Goal: Task Accomplishment & Management: Use online tool/utility

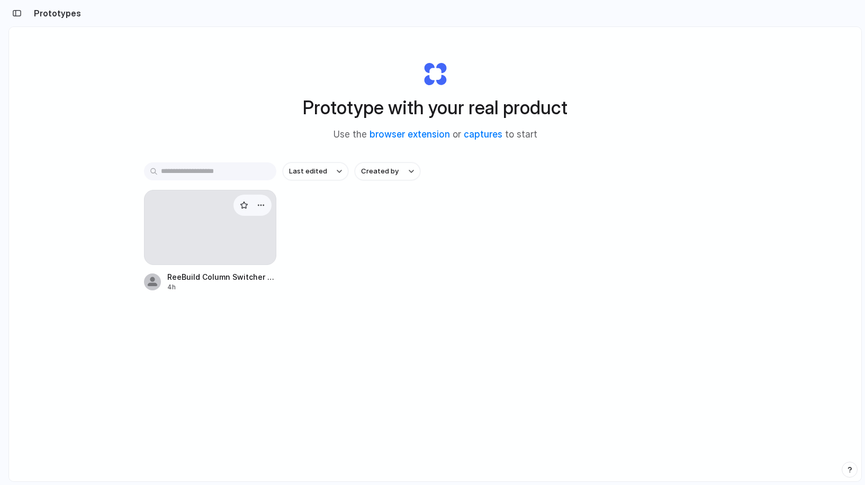
click at [205, 233] on div at bounding box center [210, 227] width 132 height 75
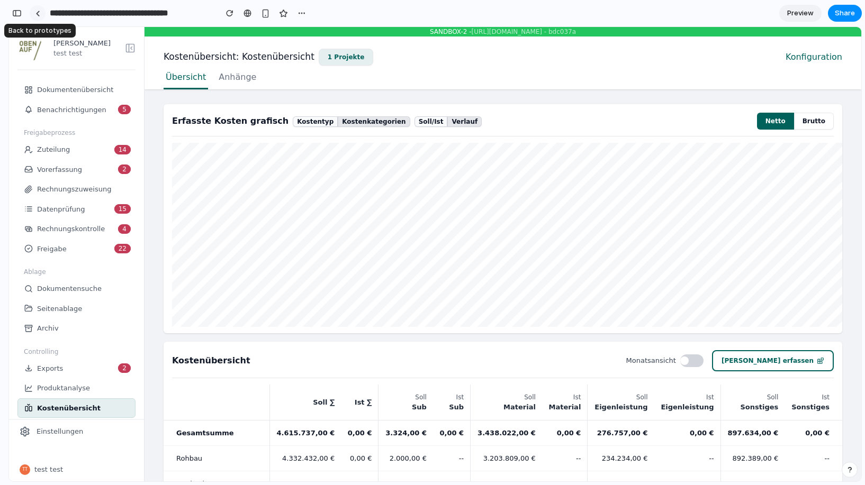
click at [35, 14] on div at bounding box center [37, 14] width 5 height 6
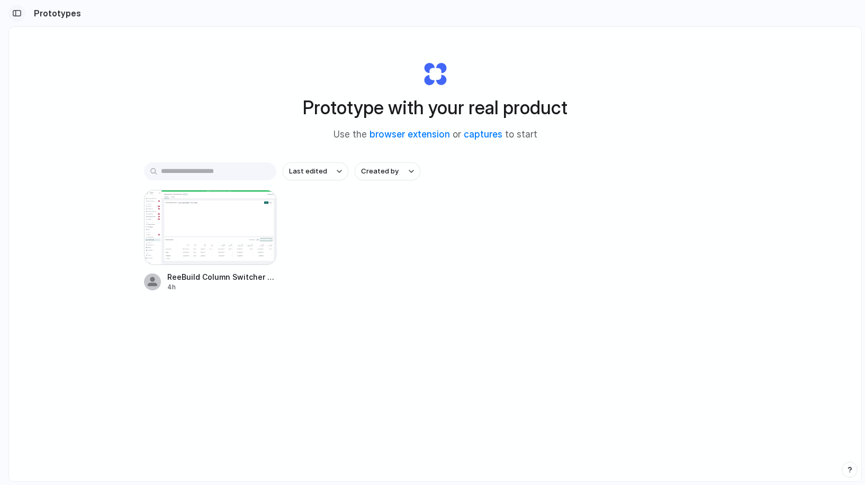
click at [19, 13] on div "button" at bounding box center [17, 13] width 10 height 7
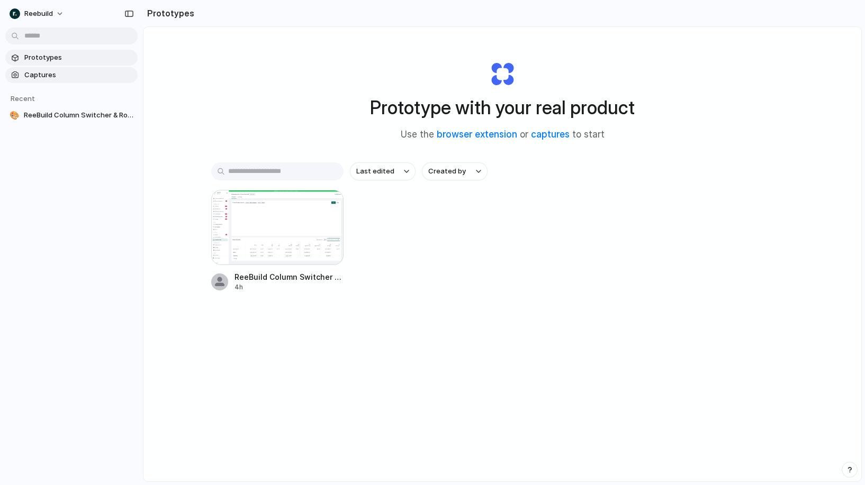
click at [59, 76] on span "Captures" at bounding box center [78, 75] width 109 height 11
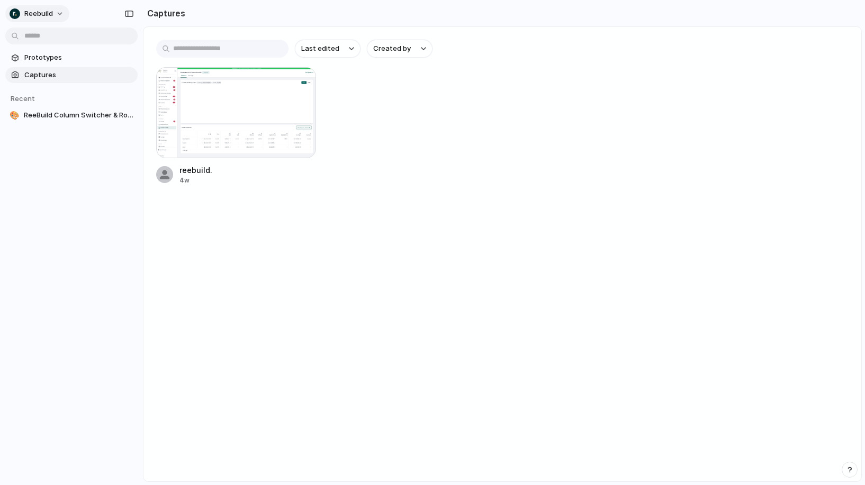
click at [62, 13] on button "reebuild" at bounding box center [37, 13] width 64 height 17
click at [66, 37] on li "Settings" at bounding box center [51, 37] width 88 height 17
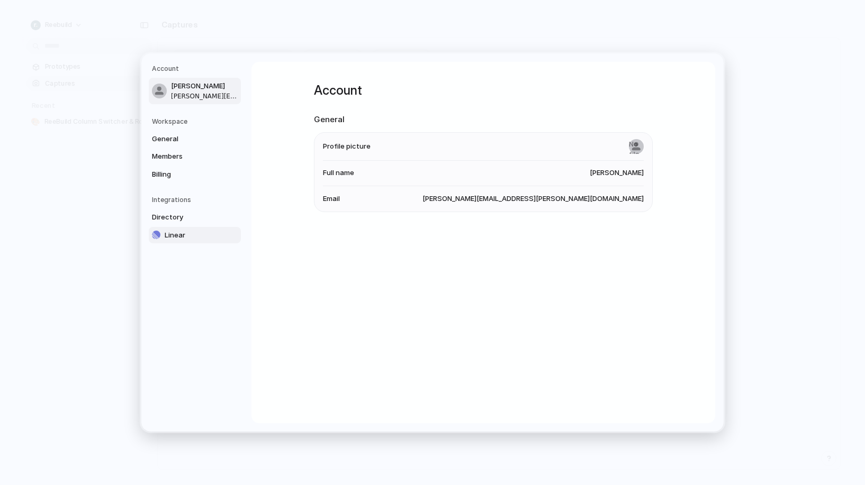
click at [186, 236] on span "Linear" at bounding box center [199, 235] width 68 height 11
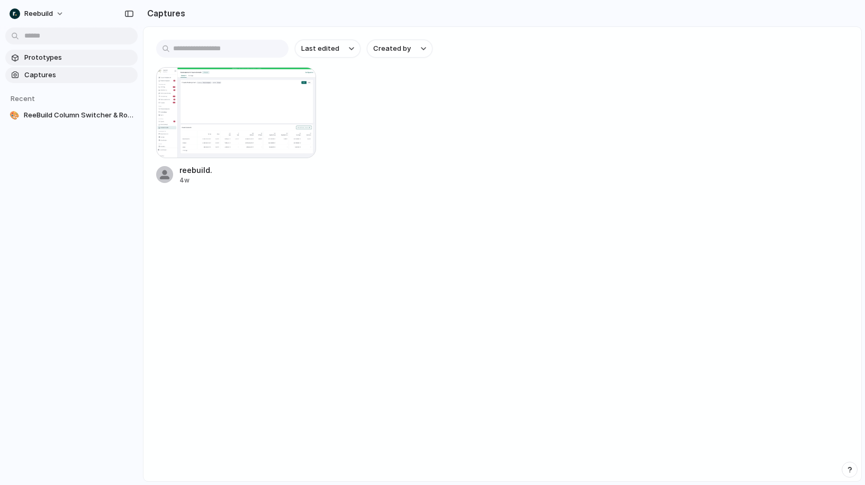
click at [76, 54] on span "Prototypes" at bounding box center [78, 57] width 109 height 11
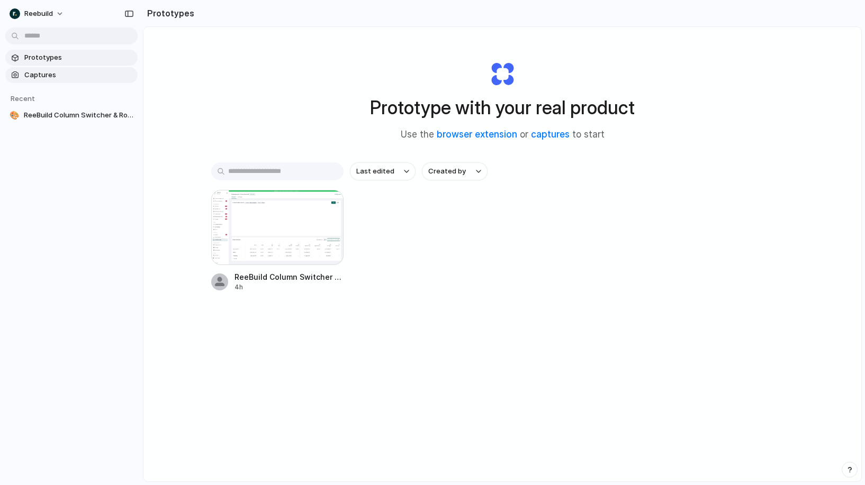
click at [71, 80] on link "Captures" at bounding box center [71, 75] width 132 height 16
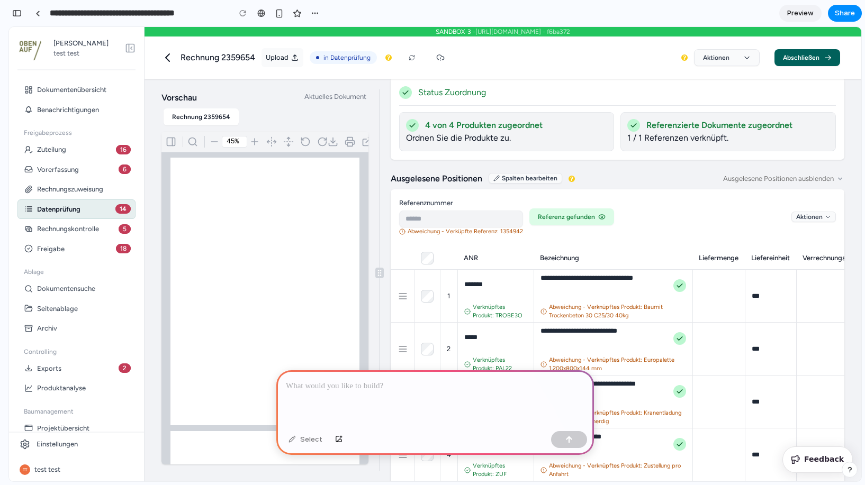
scroll to position [223, 0]
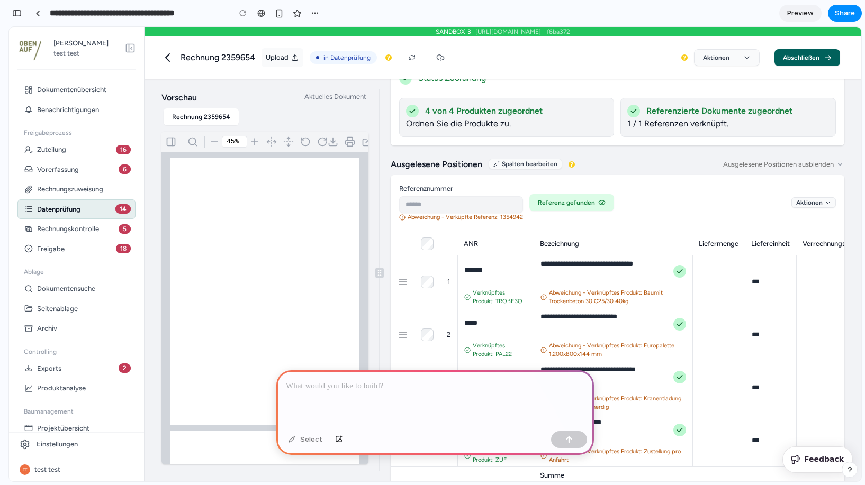
click at [560, 194] on button "Referenz gefunden" at bounding box center [571, 202] width 85 height 17
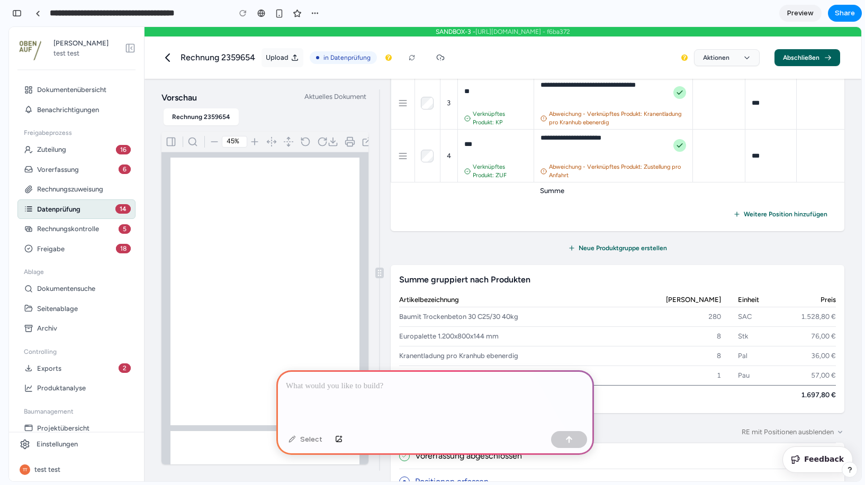
scroll to position [522, 0]
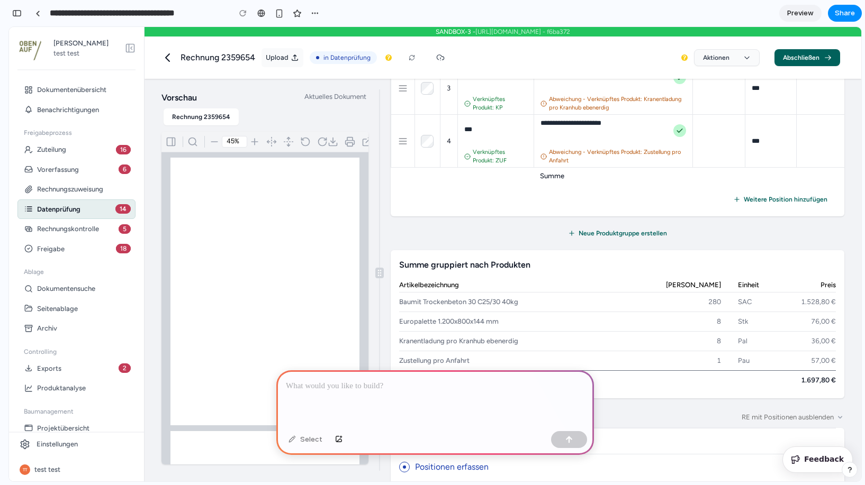
click at [441, 382] on p at bounding box center [435, 386] width 299 height 13
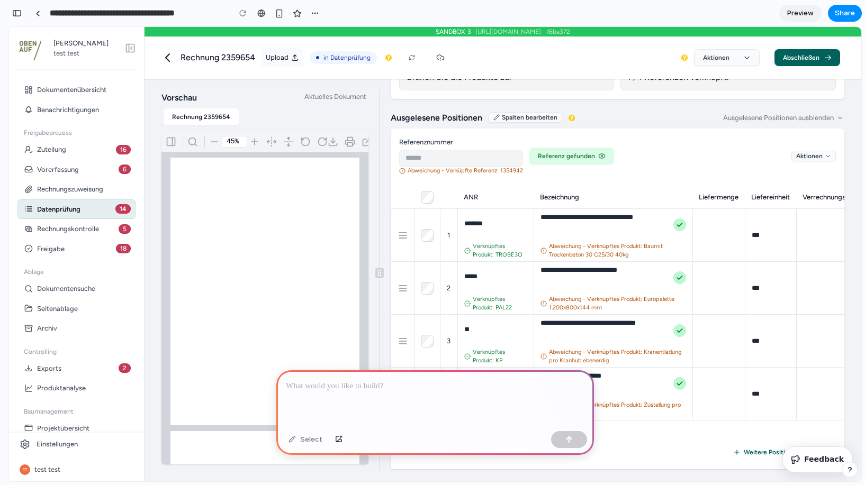
scroll to position [265, 0]
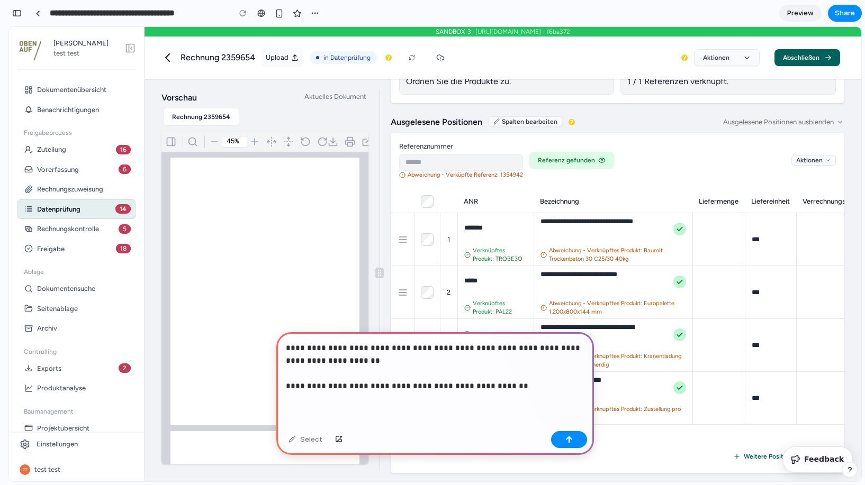
click at [470, 350] on p "**********" at bounding box center [435, 367] width 299 height 51
click at [574, 349] on p "**********" at bounding box center [435, 367] width 299 height 51
click at [547, 387] on p "**********" at bounding box center [435, 367] width 299 height 51
click at [325, 362] on p "**********" at bounding box center [435, 367] width 299 height 51
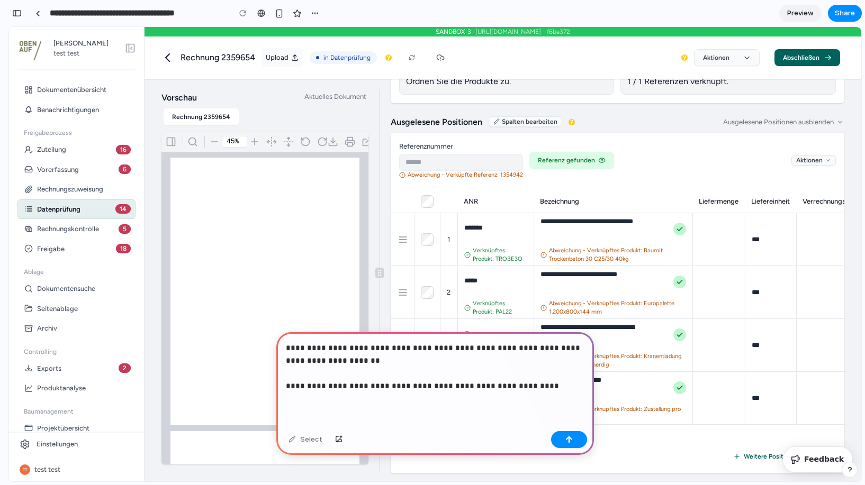
click at [532, 391] on p "**********" at bounding box center [435, 367] width 299 height 51
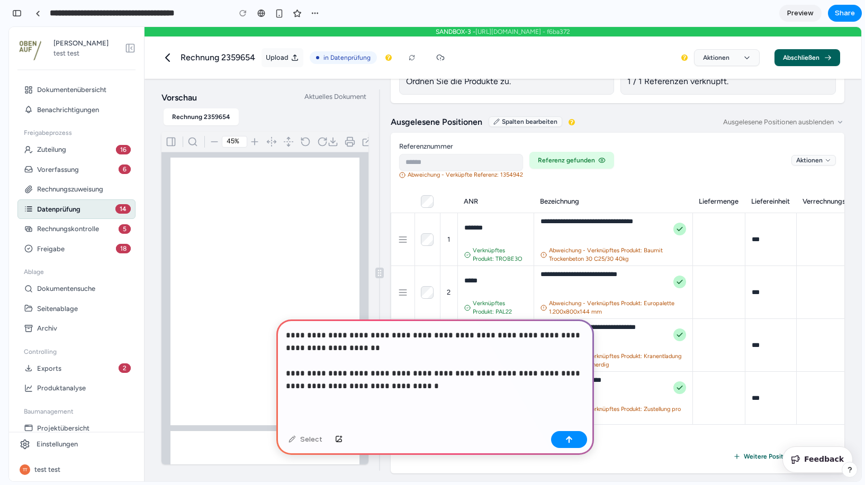
click at [522, 335] on p "**********" at bounding box center [435, 361] width 299 height 64
click at [533, 337] on p "**********" at bounding box center [435, 361] width 299 height 64
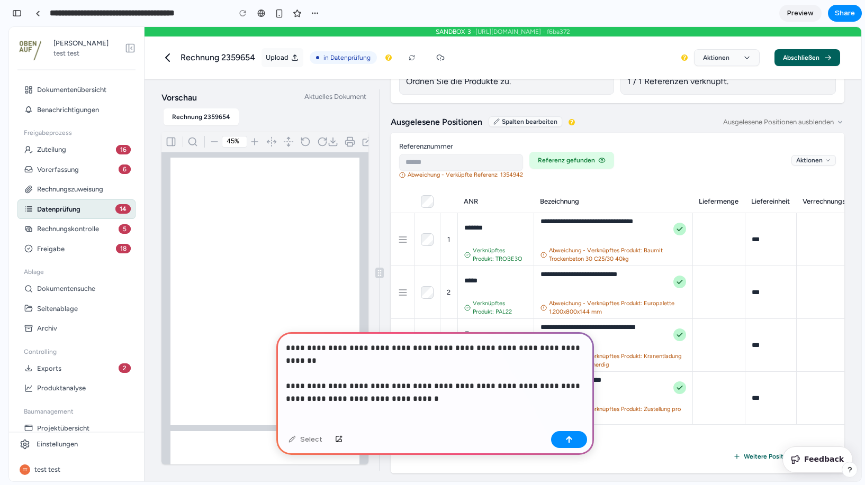
click at [576, 350] on p "**********" at bounding box center [435, 367] width 299 height 51
click at [485, 372] on p "**********" at bounding box center [435, 367] width 299 height 51
click at [454, 390] on p "**********" at bounding box center [435, 367] width 299 height 51
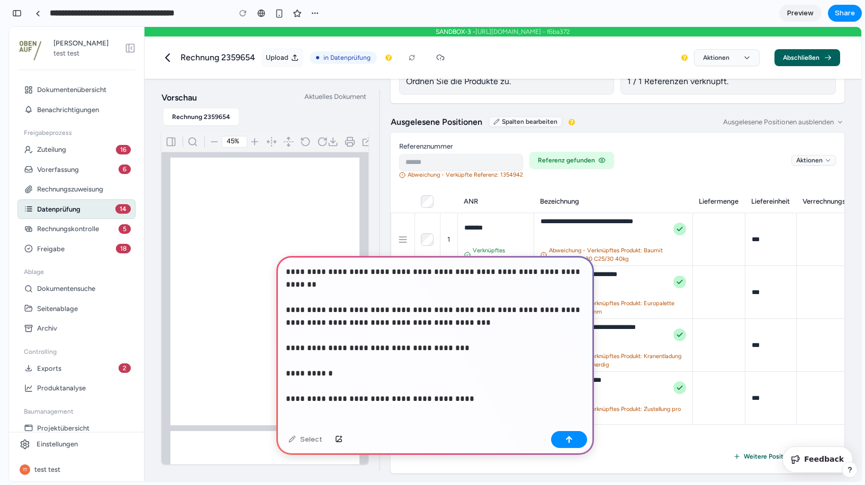
click at [390, 385] on p "**********" at bounding box center [435, 329] width 299 height 127
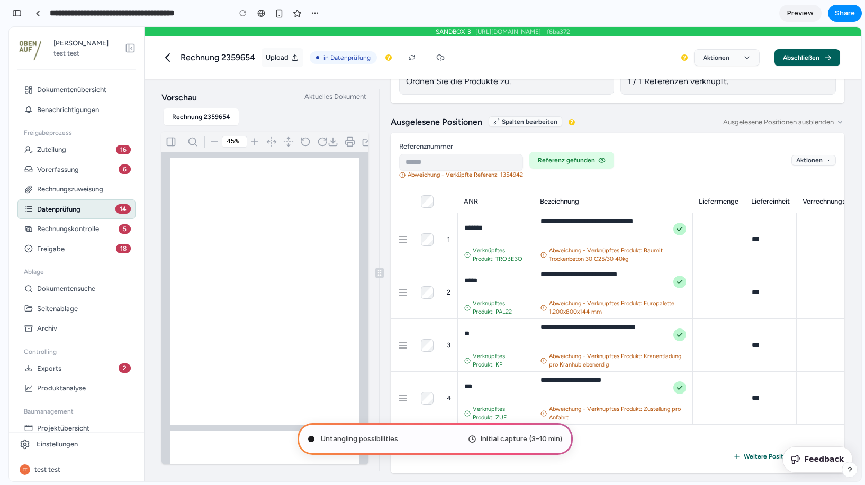
click at [622, 120] on div "**********" at bounding box center [617, 392] width 471 height 544
type input "**********"
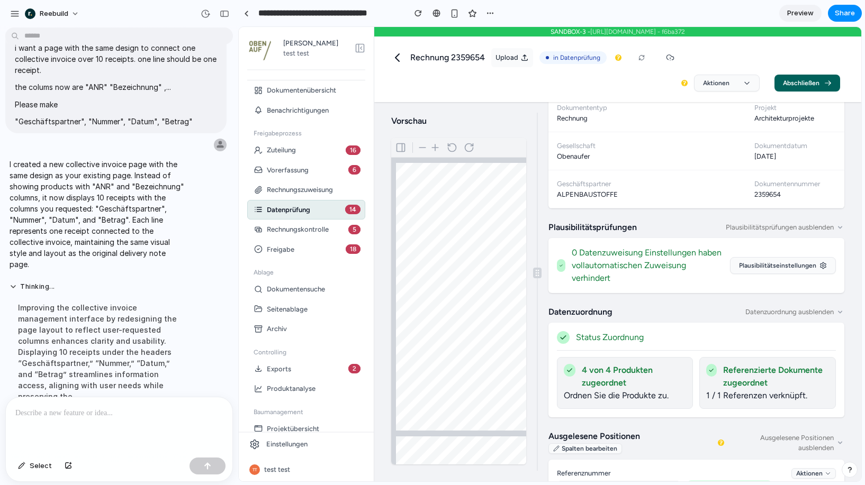
scroll to position [0, 0]
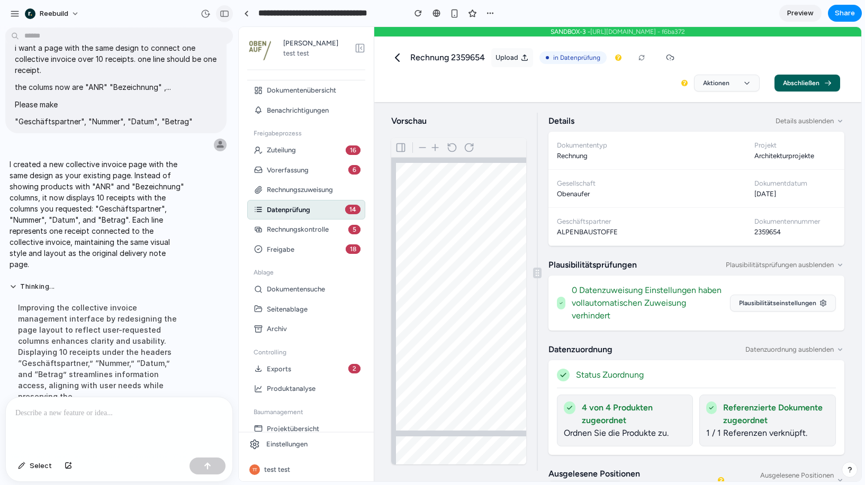
click at [230, 15] on button "button" at bounding box center [224, 13] width 17 height 17
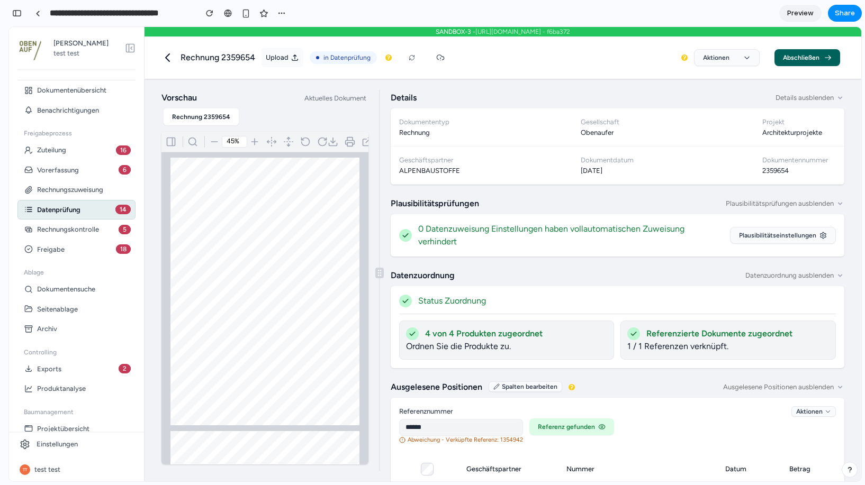
drag, startPoint x: 380, startPoint y: 272, endPoint x: 441, endPoint y: 270, distance: 61.4
click at [441, 270] on div "Vorschau Aktuelles Dokument Rechnung 2359654 45% ALPENBAUSTOFFE Handels GmbH ha…" at bounding box center [503, 280] width 717 height 403
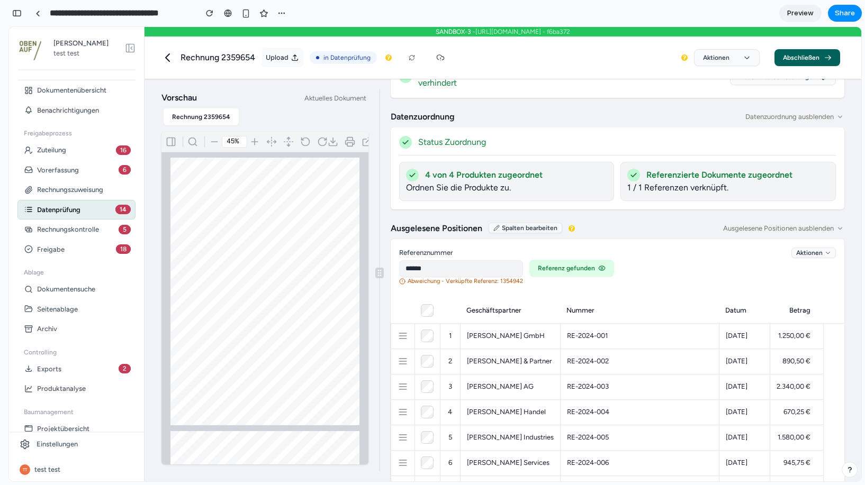
scroll to position [161, 0]
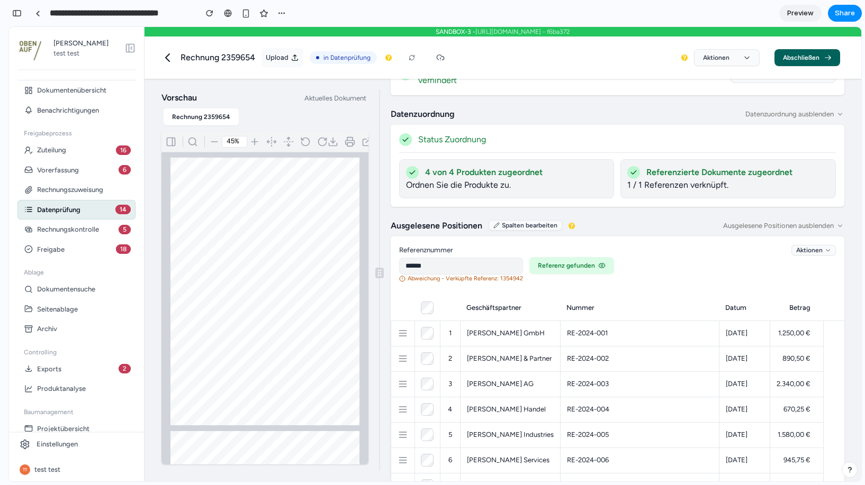
click at [492, 329] on div "[PERSON_NAME] GmbH" at bounding box center [510, 333] width 87 height 8
click at [528, 321] on td "[PERSON_NAME] GmbH" at bounding box center [510, 333] width 100 height 25
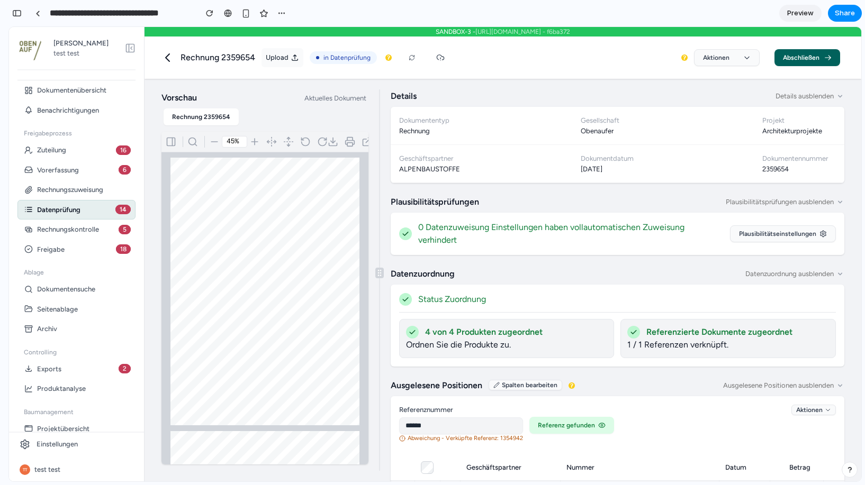
scroll to position [0, 0]
click at [504, 382] on button "Spalten bearbeiten" at bounding box center [526, 387] width 74 height 11
click at [576, 350] on div "4 von 4 Produkten zugeordnet Ordnen Sie die Produkte zu." at bounding box center [506, 340] width 215 height 39
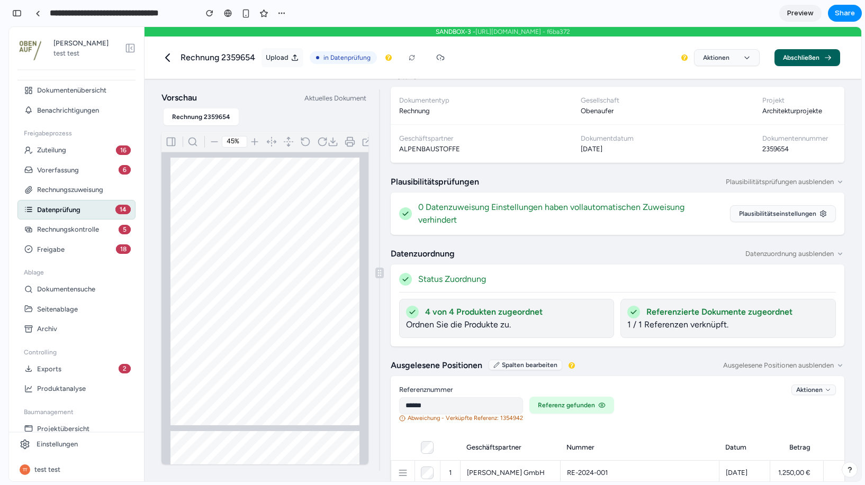
scroll to position [36, 0]
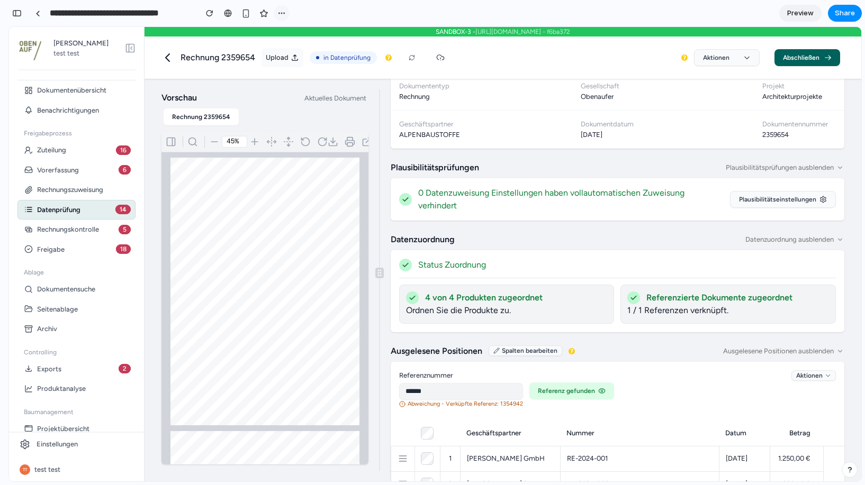
click at [276, 16] on button "button" at bounding box center [282, 13] width 16 height 16
click at [277, 16] on div "Duplicate Delete" at bounding box center [432, 242] width 865 height 485
click at [244, 13] on div "button" at bounding box center [245, 13] width 9 height 9
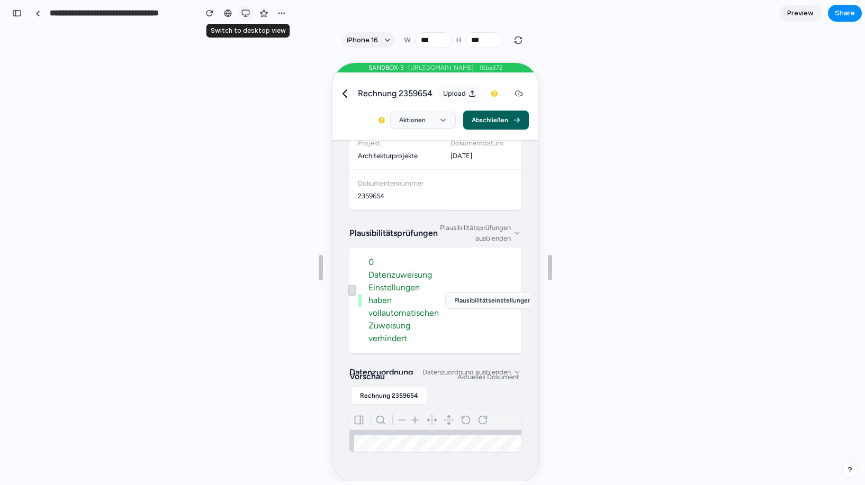
scroll to position [161, 0]
click at [244, 13] on div "button" at bounding box center [245, 13] width 8 height 8
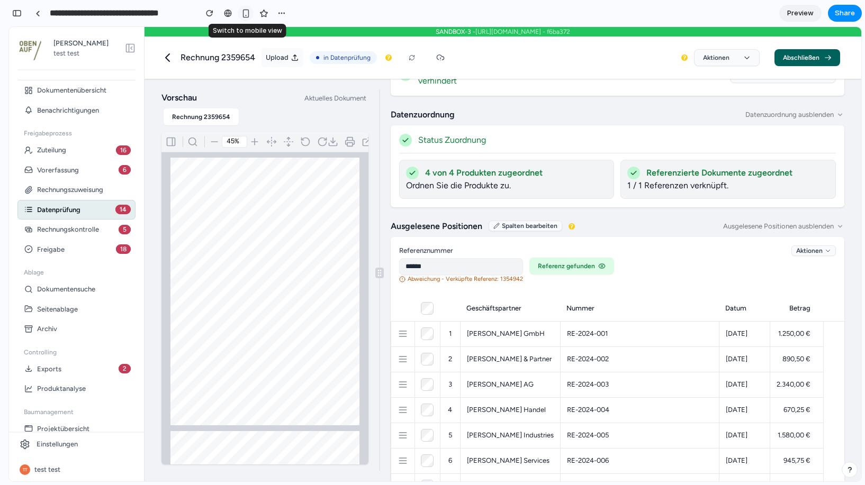
scroll to position [36, 0]
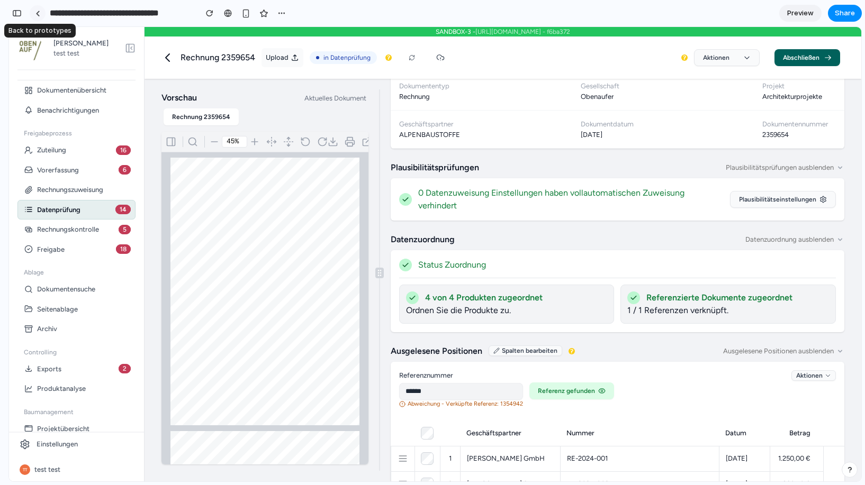
click at [41, 14] on link at bounding box center [38, 13] width 16 height 16
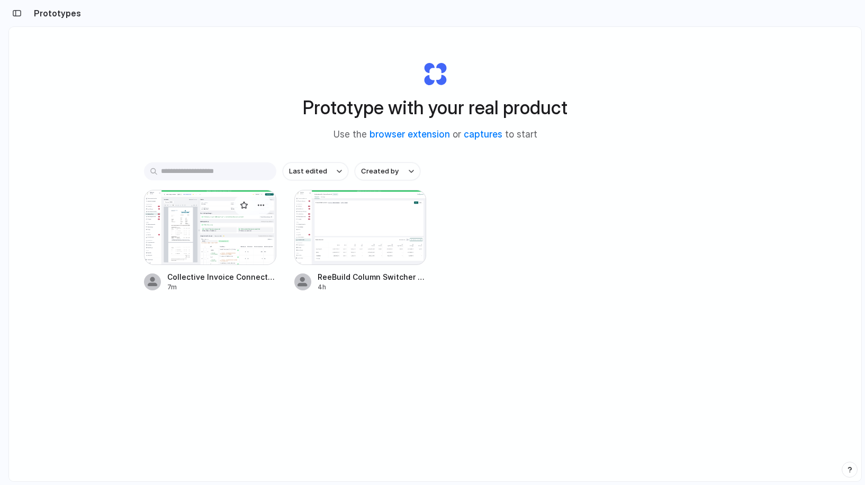
click at [231, 283] on div "7m" at bounding box center [221, 288] width 109 height 10
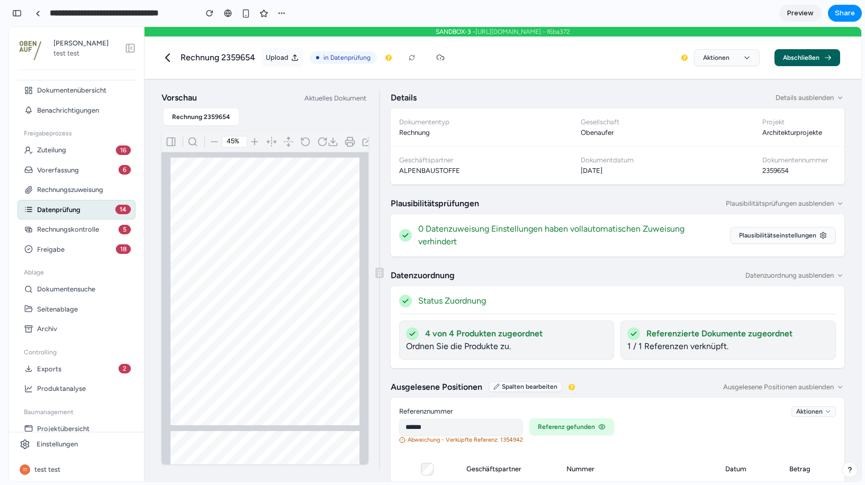
click at [776, 236] on button "Plausibilitätseinstellungen" at bounding box center [783, 235] width 106 height 17
click at [618, 237] on span "0 Datenzuweisung Einstellungen haben vollautomatischen Zuweisung verhindert" at bounding box center [570, 235] width 305 height 25
click at [290, 445] on icon at bounding box center [291, 446] width 11 height 11
click at [283, 16] on div "button" at bounding box center [281, 13] width 8 height 8
click at [283, 16] on div "Duplicate Delete" at bounding box center [432, 242] width 865 height 485
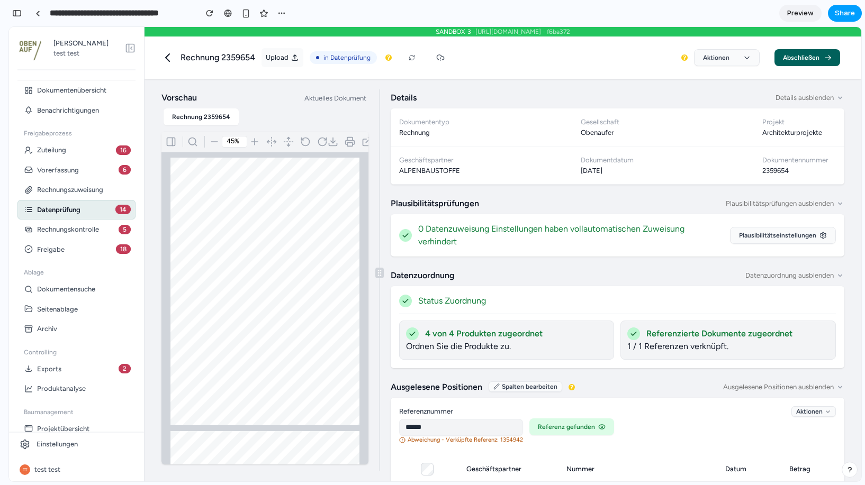
click at [829, 14] on button "Share" at bounding box center [845, 13] width 34 height 17
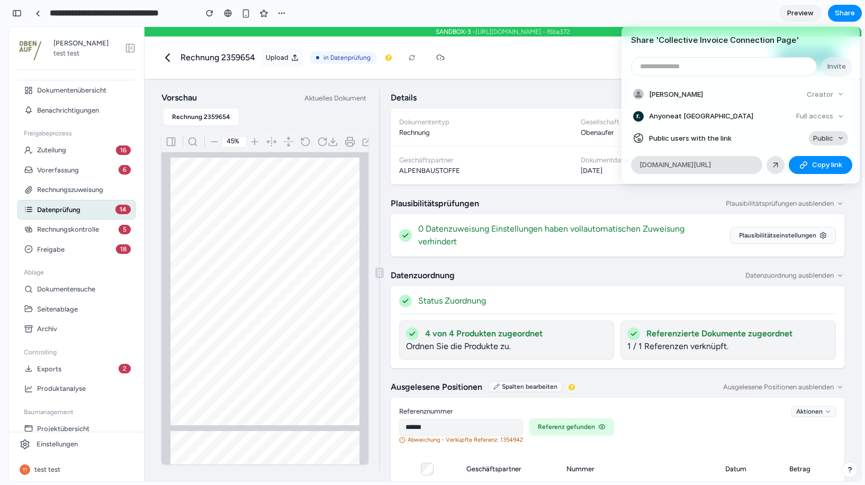
click at [822, 131] on button "Public" at bounding box center [828, 138] width 39 height 15
click at [817, 163] on li "Private" at bounding box center [816, 160] width 60 height 17
click at [777, 141] on li "Public users with the link Private" at bounding box center [740, 138] width 215 height 15
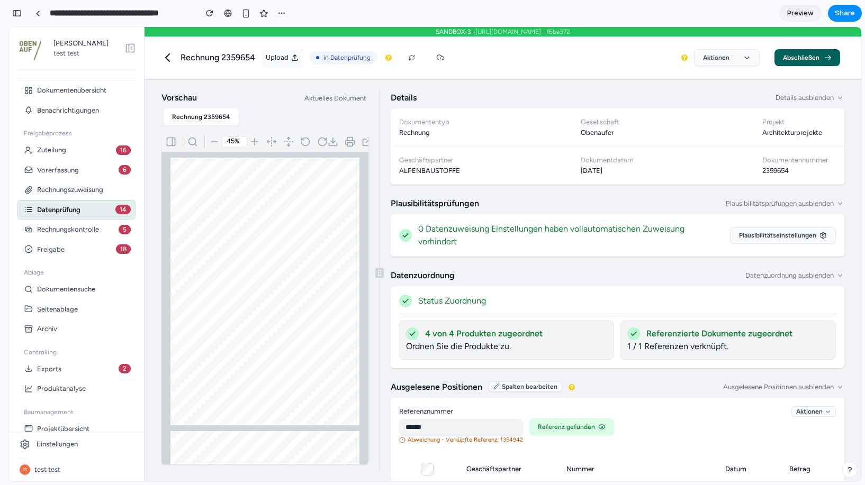
click at [701, 10] on div "Share ' Collective Invoice Connection Page ' Invite [PERSON_NAME] Creator Anyon…" at bounding box center [432, 242] width 865 height 485
click at [797, 15] on span "Preview" at bounding box center [800, 13] width 26 height 11
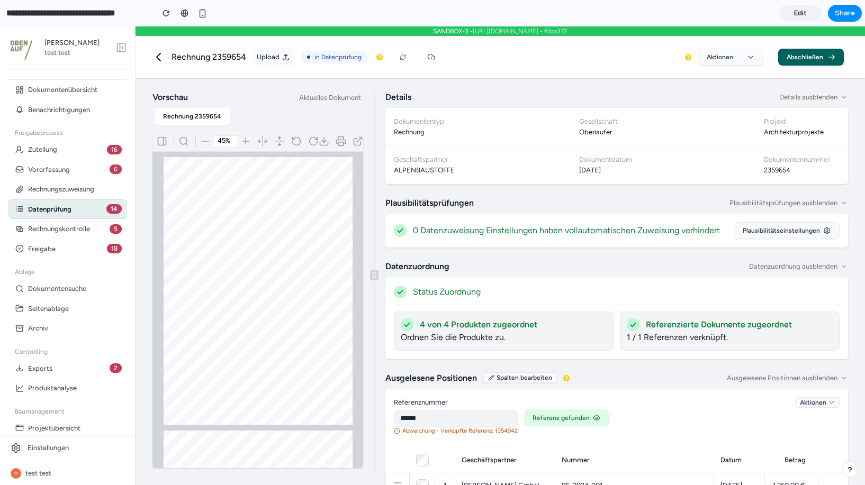
click at [807, 15] on link "Edit" at bounding box center [800, 13] width 42 height 17
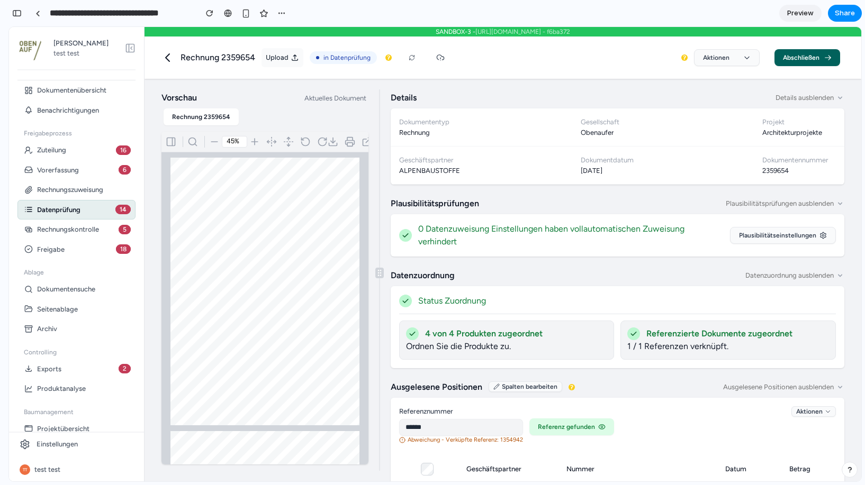
scroll to position [194, 0]
click at [718, 59] on button "Aktionen" at bounding box center [727, 57] width 66 height 17
click at [713, 87] on div "Plausibilitätsprüfungen Plausibilitätsprüfungen ausblenden 0 Datenzuweisung Ein…" at bounding box center [618, 284] width 488 height 411
drag, startPoint x: 587, startPoint y: 165, endPoint x: 606, endPoint y: 167, distance: 19.2
click at [607, 167] on div "Dokumentdatum [DATE]" at bounding box center [663, 166] width 182 height 38
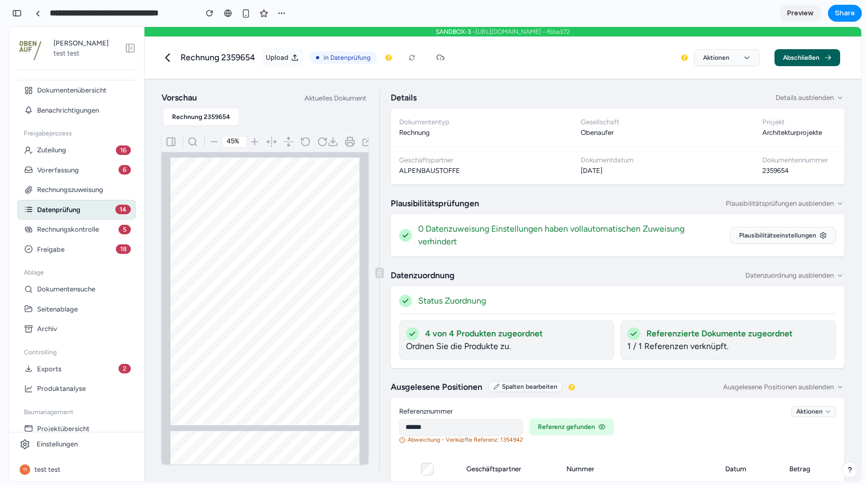
click at [606, 167] on dd "[DATE]" at bounding box center [663, 171] width 165 height 11
click at [801, 231] on button "Plausibilitätseinstellungen" at bounding box center [783, 235] width 106 height 17
drag, startPoint x: 801, startPoint y: 231, endPoint x: 657, endPoint y: 219, distance: 144.0
click at [800, 231] on button "Plausibilitätseinstellungen" at bounding box center [783, 235] width 106 height 17
click at [656, 219] on div "0 Datenzuweisung Einstellungen haben vollautomatischen Zuweisung verhindert Pla…" at bounding box center [618, 235] width 454 height 42
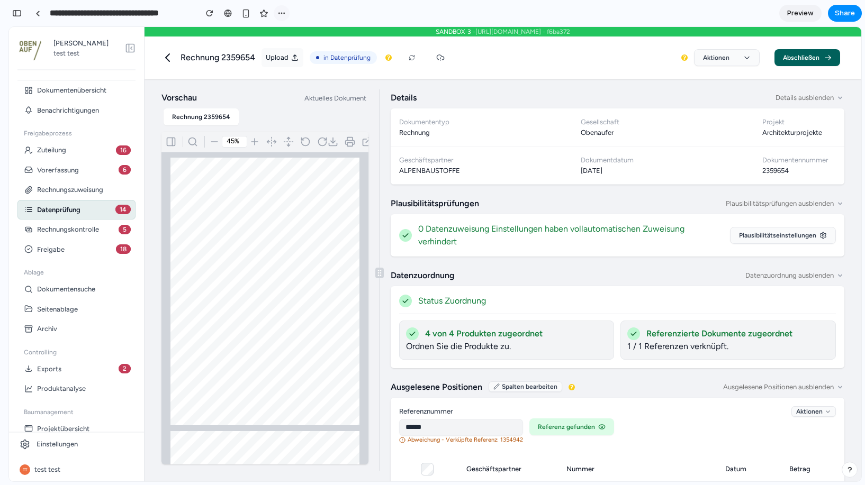
click at [284, 20] on button "button" at bounding box center [282, 13] width 16 height 16
click at [284, 20] on div "Duplicate Delete" at bounding box center [432, 242] width 865 height 485
click at [34, 15] on link at bounding box center [38, 13] width 16 height 16
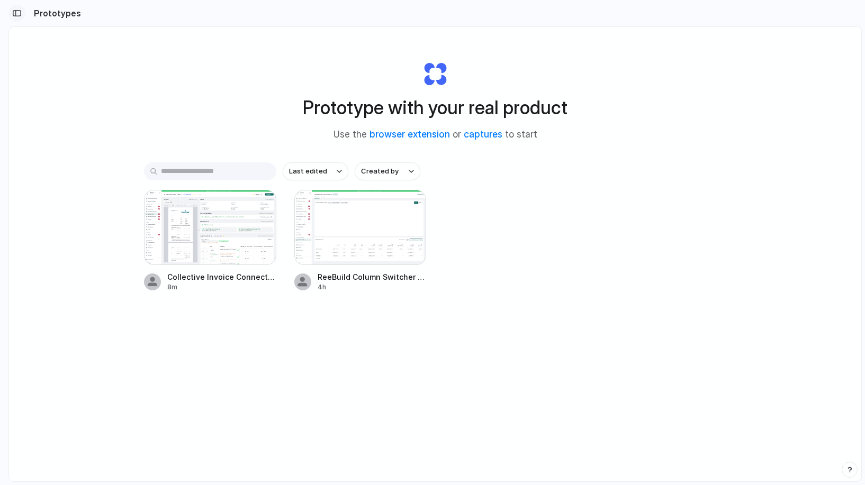
click at [22, 15] on button "button" at bounding box center [16, 13] width 17 height 17
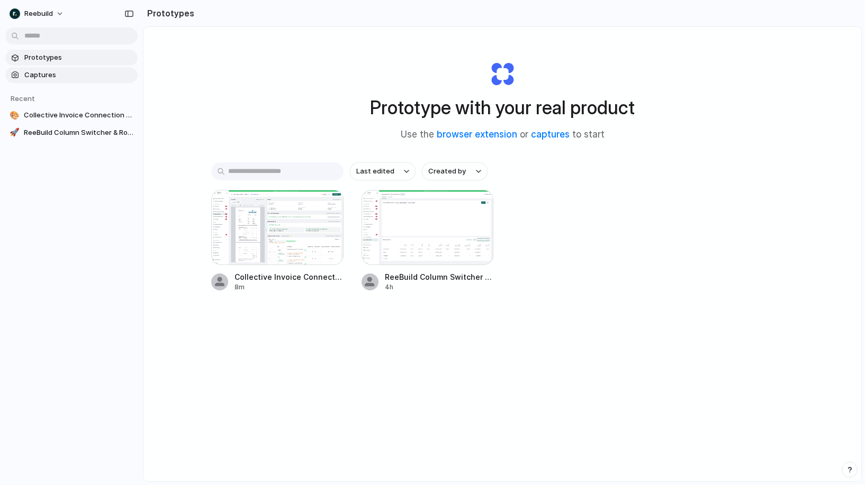
click at [64, 76] on span "Captures" at bounding box center [78, 75] width 109 height 11
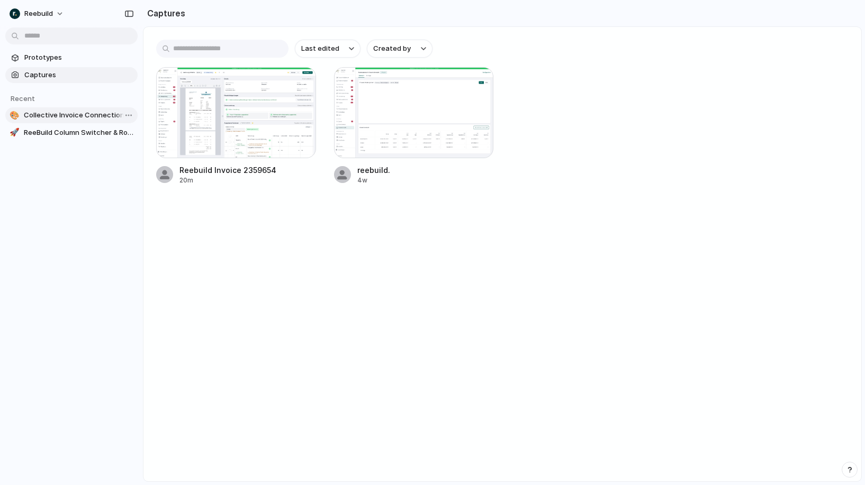
click at [76, 115] on span "Collective Invoice Connection Page" at bounding box center [79, 115] width 110 height 11
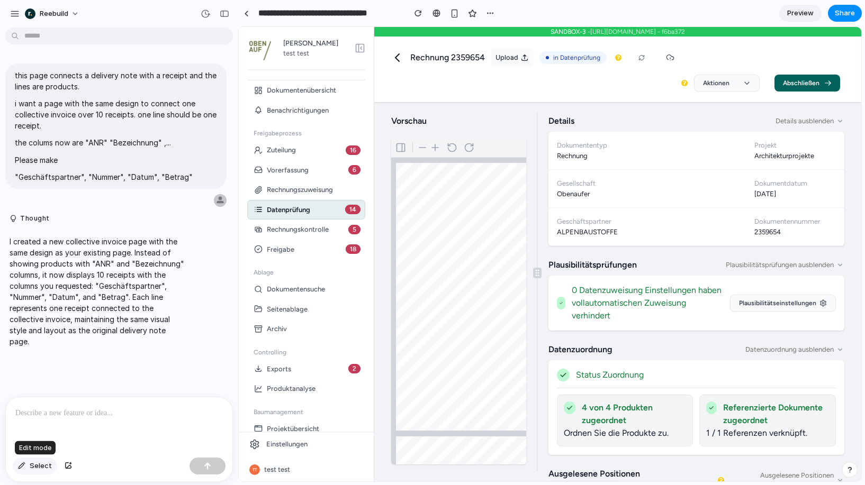
click at [38, 471] on span "Select" at bounding box center [41, 466] width 22 height 11
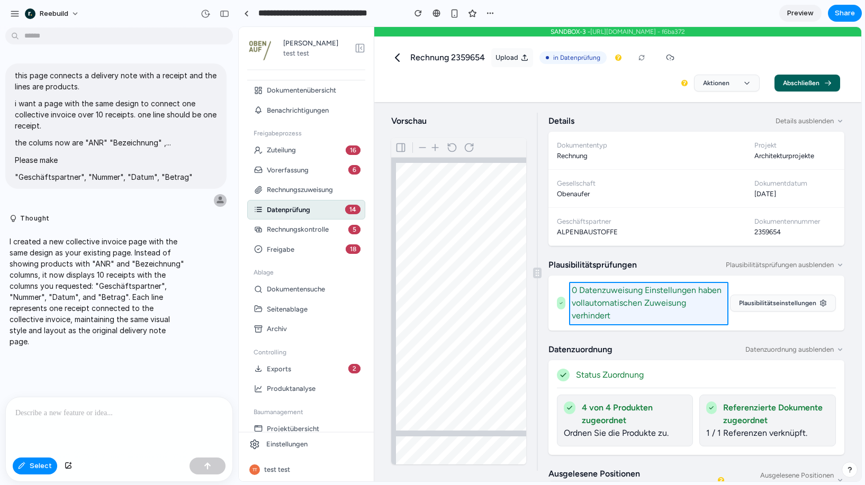
click at [606, 301] on div at bounding box center [550, 255] width 622 height 454
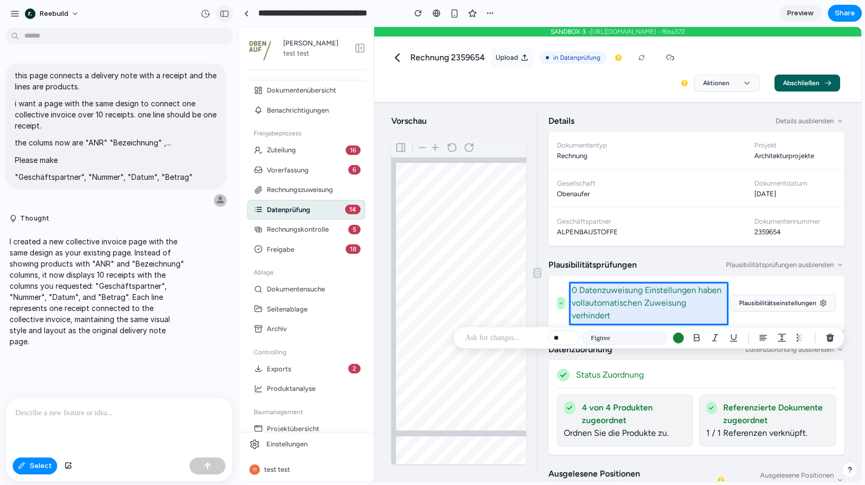
click at [225, 14] on div "button" at bounding box center [225, 13] width 10 height 7
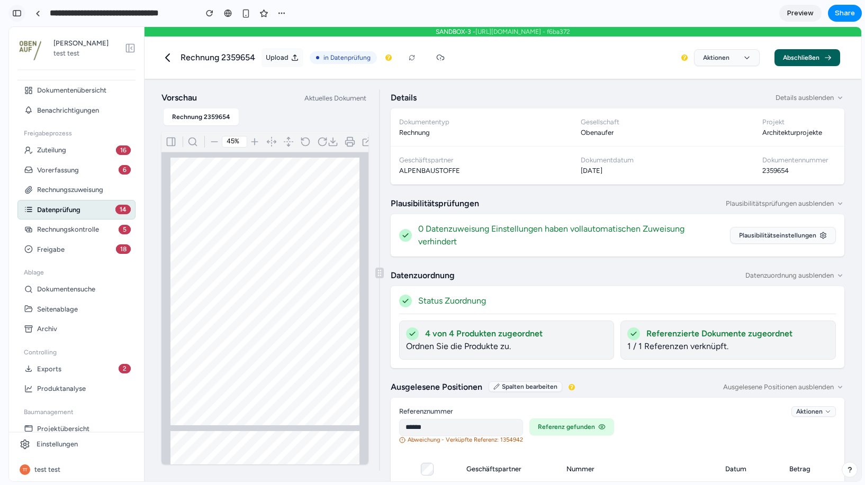
click at [17, 17] on button "button" at bounding box center [16, 13] width 17 height 17
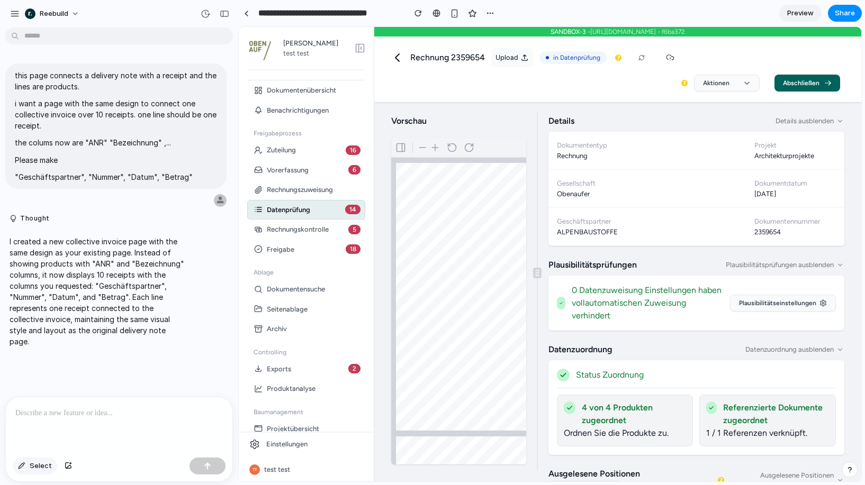
click at [36, 462] on span "Select" at bounding box center [41, 466] width 22 height 11
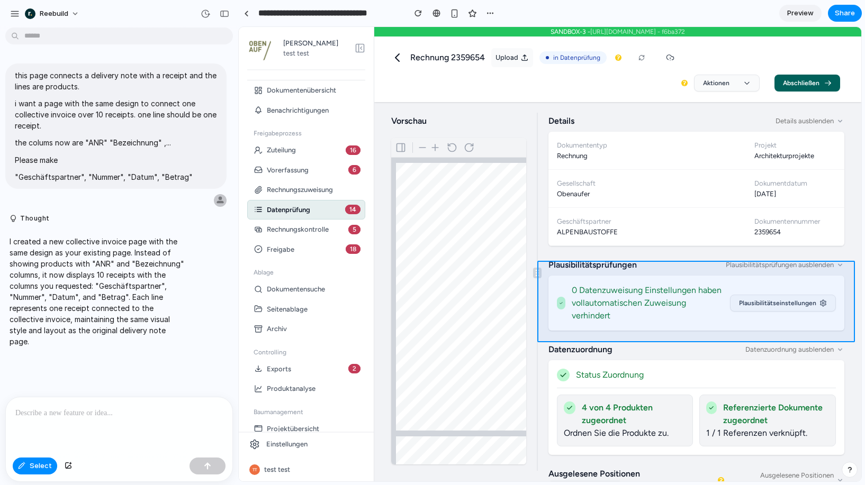
click at [656, 266] on div at bounding box center [550, 255] width 622 height 454
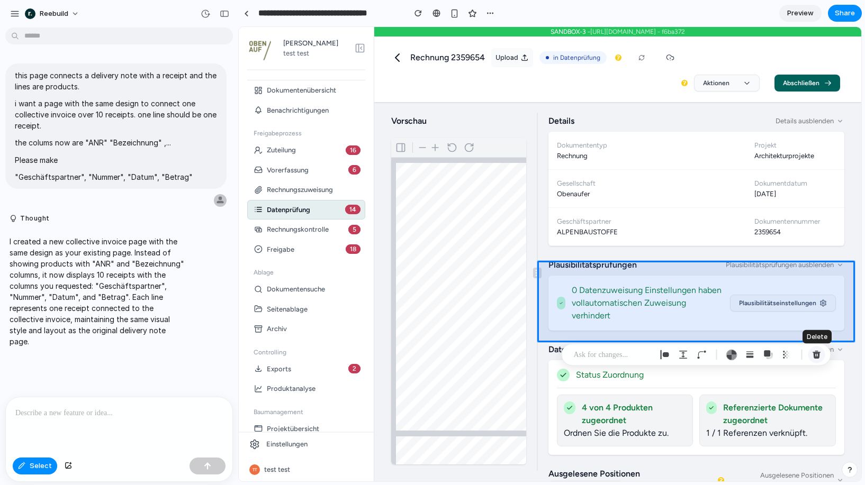
click at [821, 358] on div "button" at bounding box center [817, 355] width 10 height 10
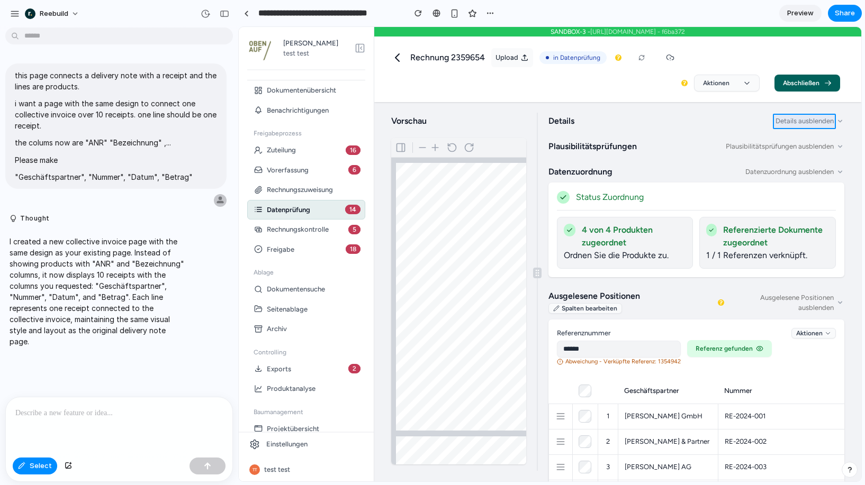
click at [783, 123] on div at bounding box center [550, 255] width 622 height 454
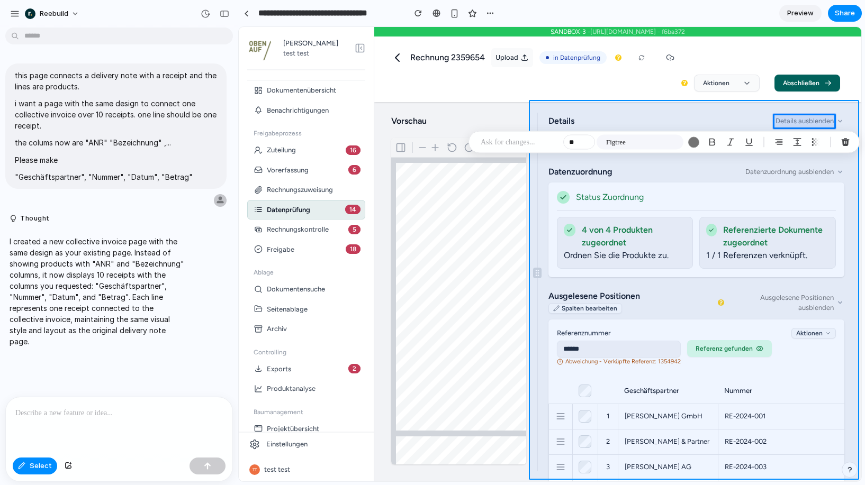
click at [668, 112] on div at bounding box center [550, 255] width 622 height 454
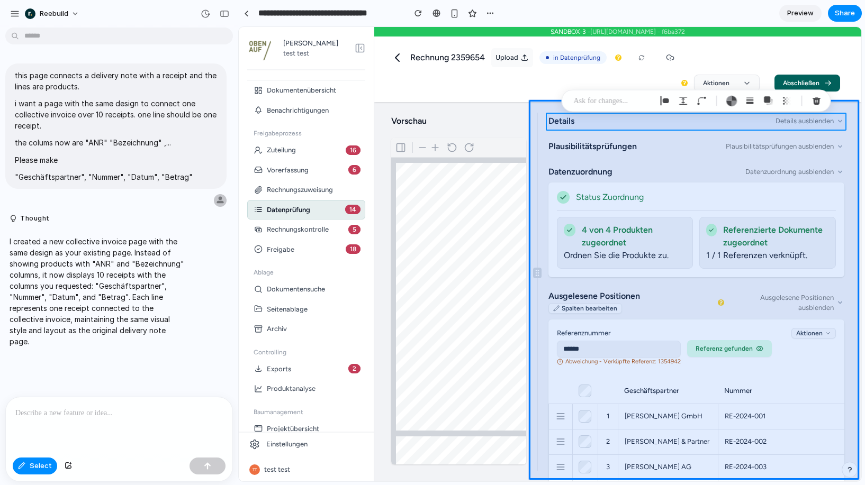
click at [661, 128] on div at bounding box center [550, 255] width 622 height 454
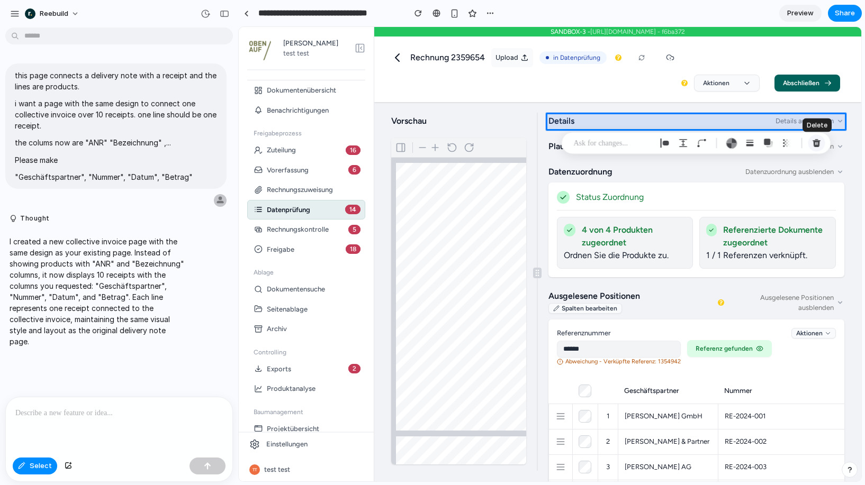
click at [820, 145] on div "button" at bounding box center [817, 144] width 10 height 10
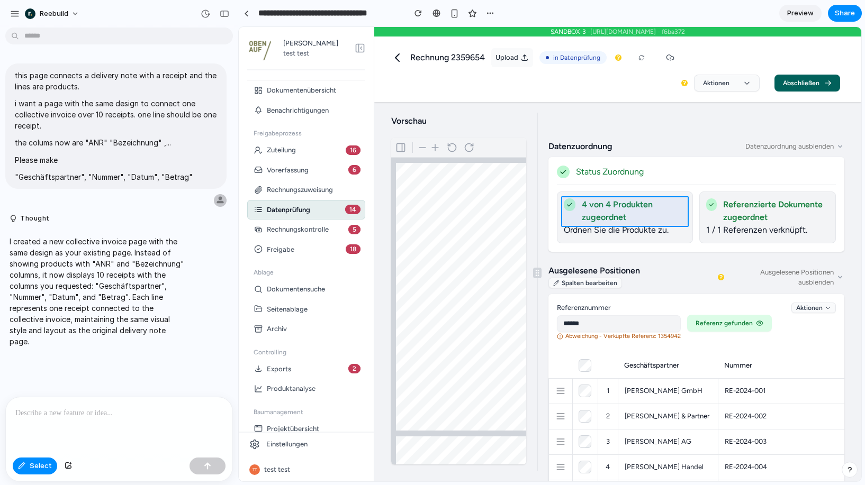
click at [656, 215] on div at bounding box center [550, 255] width 622 height 454
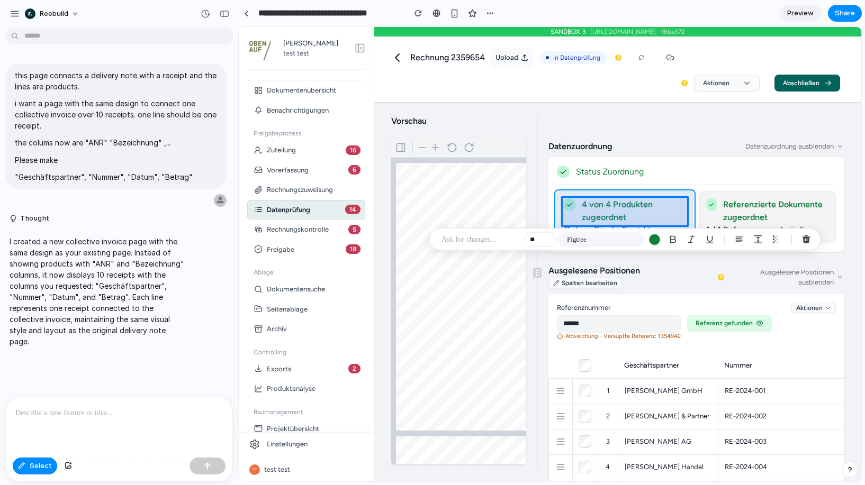
click at [688, 198] on div at bounding box center [550, 255] width 622 height 454
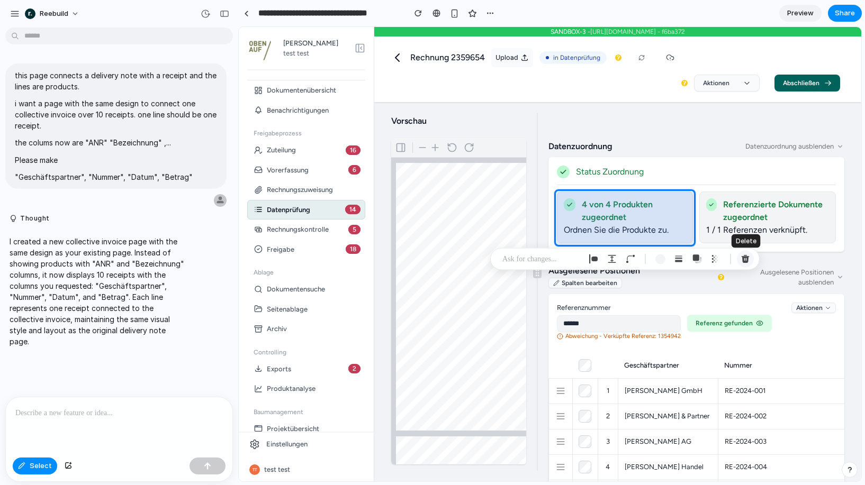
click at [742, 256] on div "button" at bounding box center [746, 260] width 10 height 10
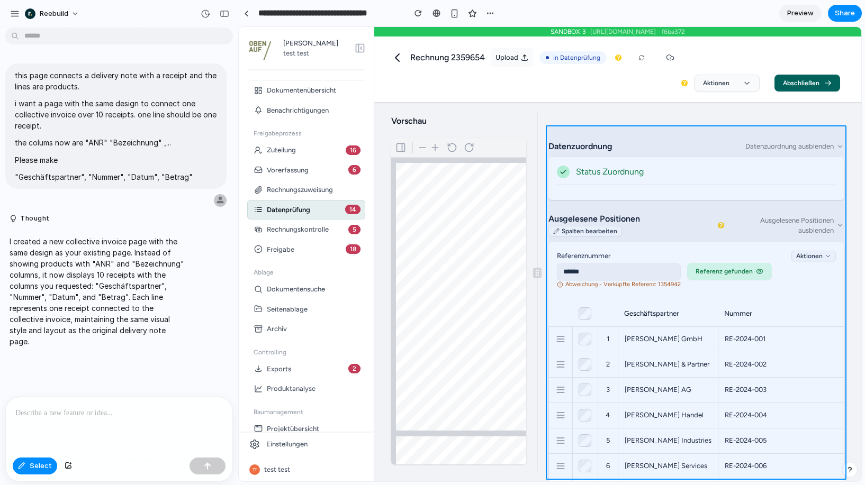
click at [690, 131] on div at bounding box center [550, 255] width 622 height 454
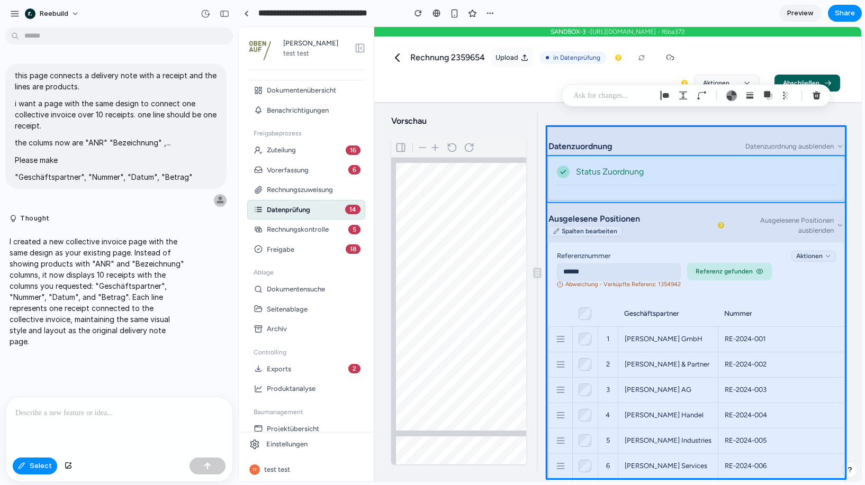
click at [682, 166] on div at bounding box center [550, 255] width 622 height 454
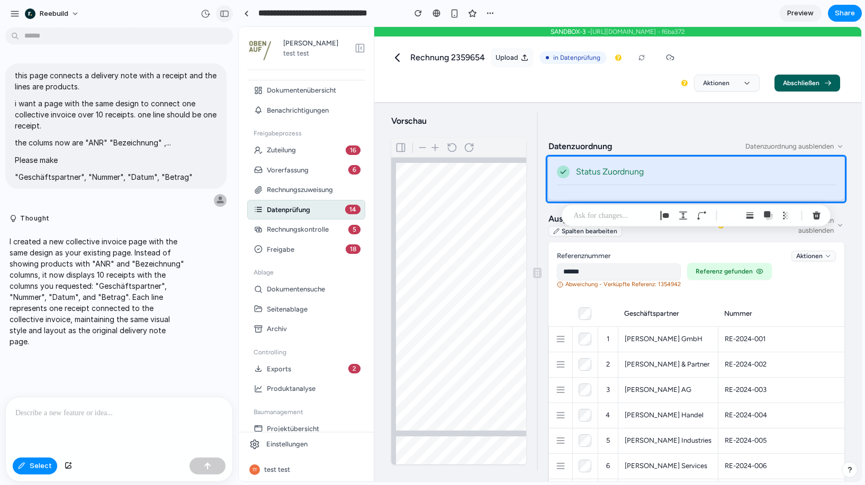
click at [225, 14] on div "button" at bounding box center [225, 13] width 10 height 7
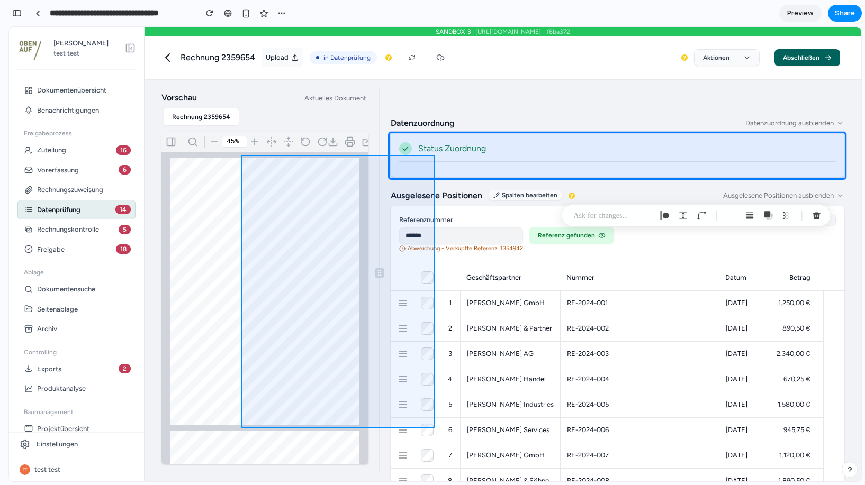
click at [499, 238] on div at bounding box center [550, 255] width 622 height 454
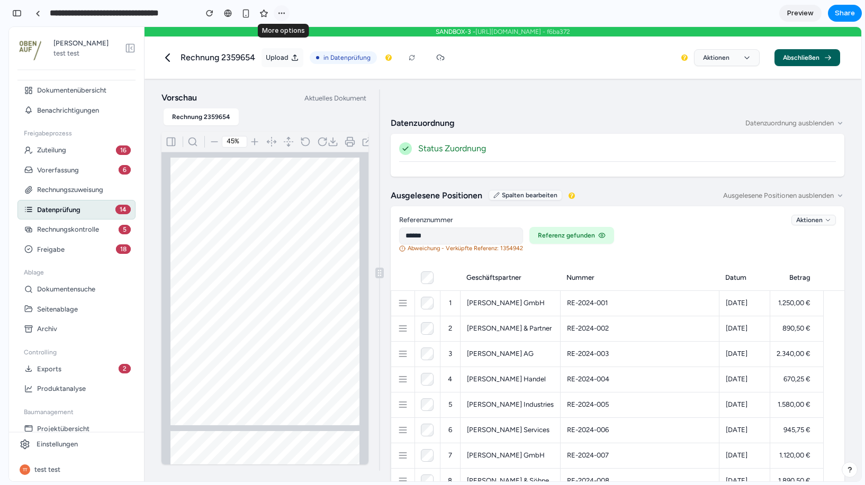
click at [281, 6] on button "button" at bounding box center [282, 13] width 16 height 16
click at [281, 6] on div "Duplicate Delete" at bounding box center [432, 242] width 865 height 485
click at [206, 15] on div "button" at bounding box center [209, 13] width 7 height 7
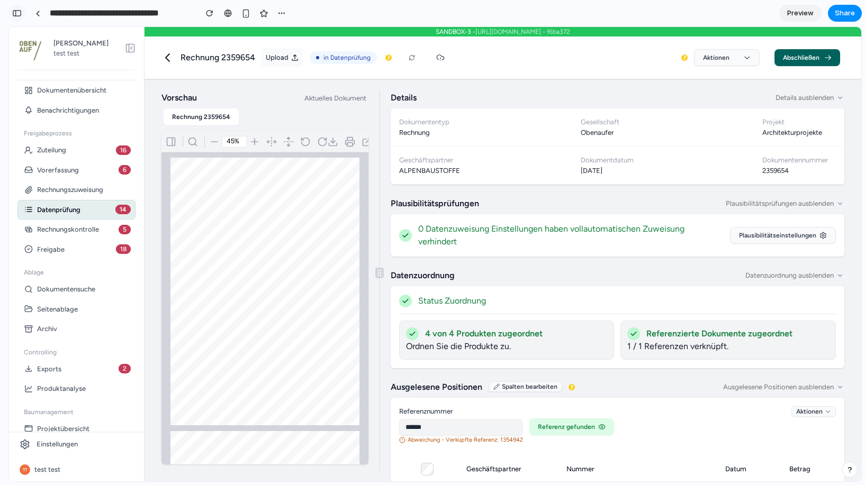
click at [16, 11] on div "button" at bounding box center [17, 13] width 10 height 7
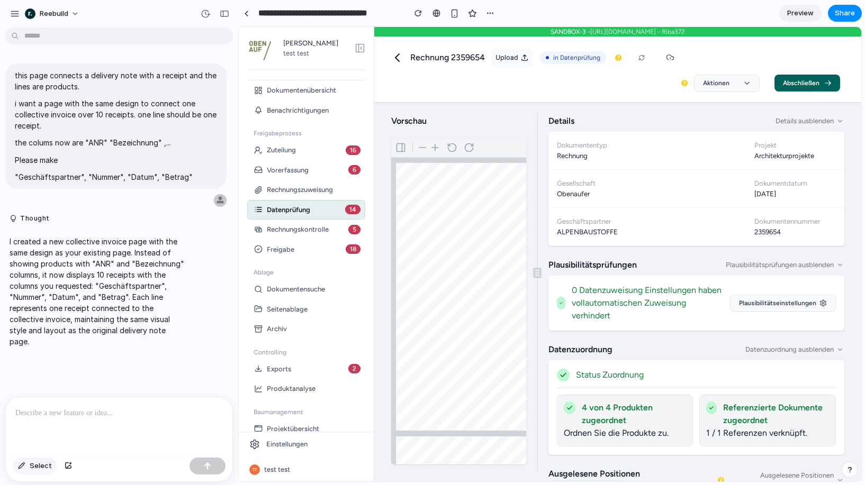
click at [40, 465] on span "Select" at bounding box center [41, 466] width 22 height 11
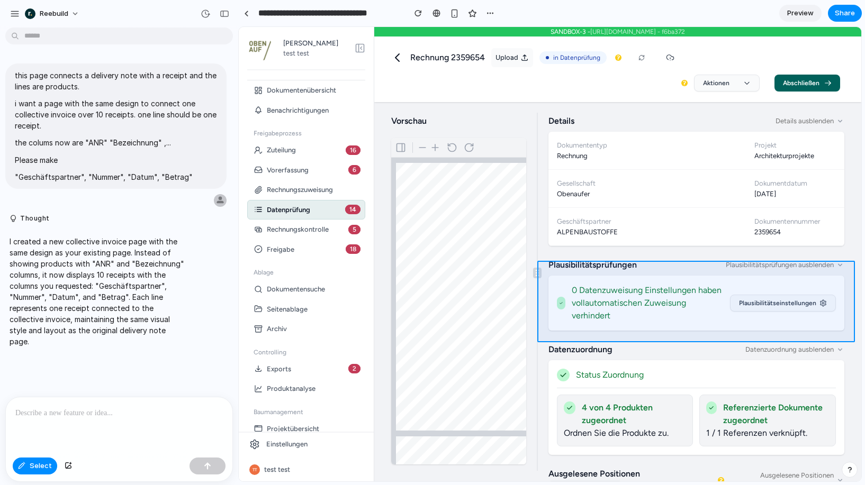
click at [646, 265] on div at bounding box center [550, 255] width 622 height 454
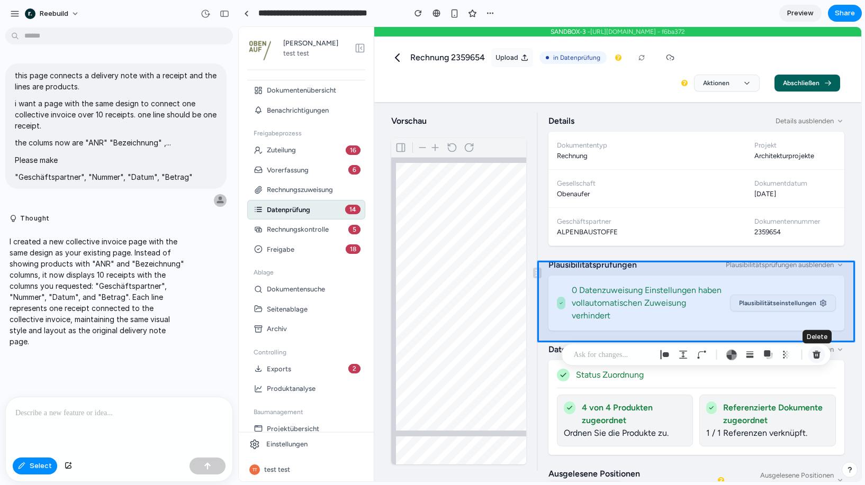
click at [814, 355] on div "button" at bounding box center [817, 355] width 10 height 10
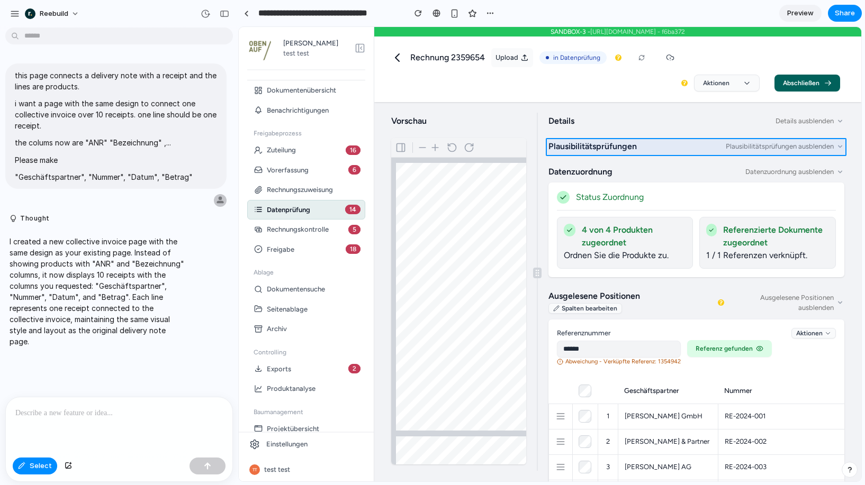
click at [684, 142] on div at bounding box center [550, 255] width 622 height 454
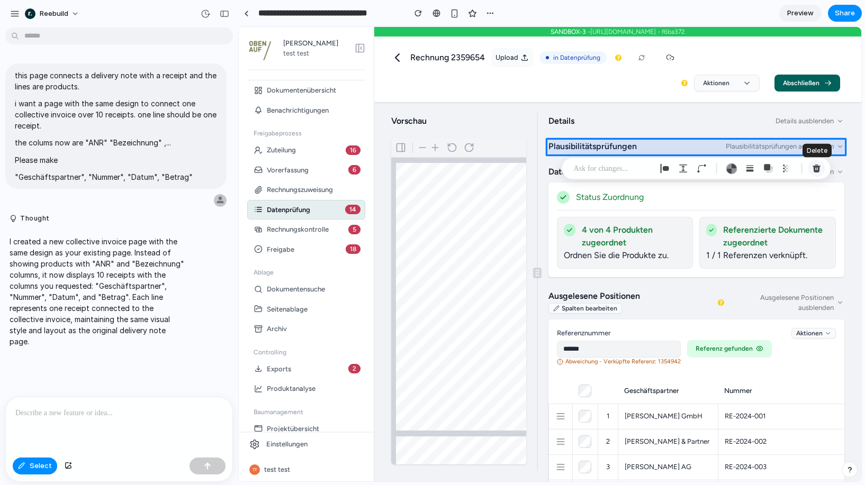
click at [813, 170] on div "button" at bounding box center [817, 169] width 10 height 10
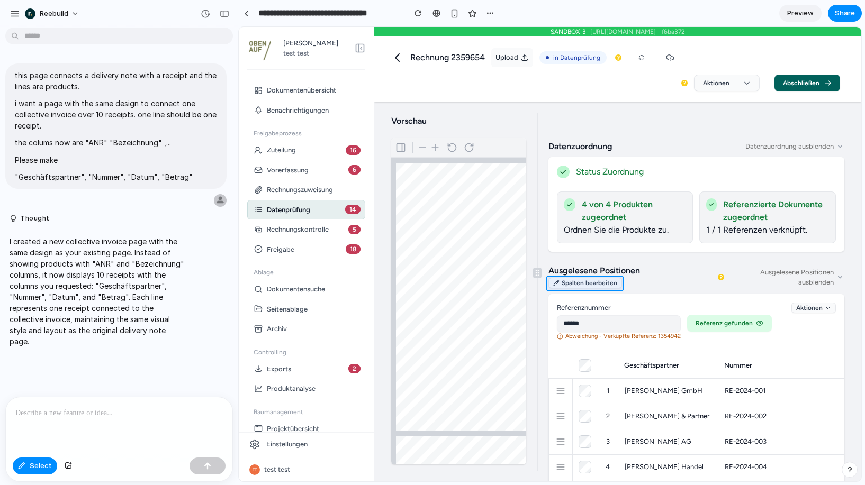
click at [605, 284] on div at bounding box center [550, 255] width 622 height 454
click at [701, 302] on div "button" at bounding box center [706, 305] width 10 height 10
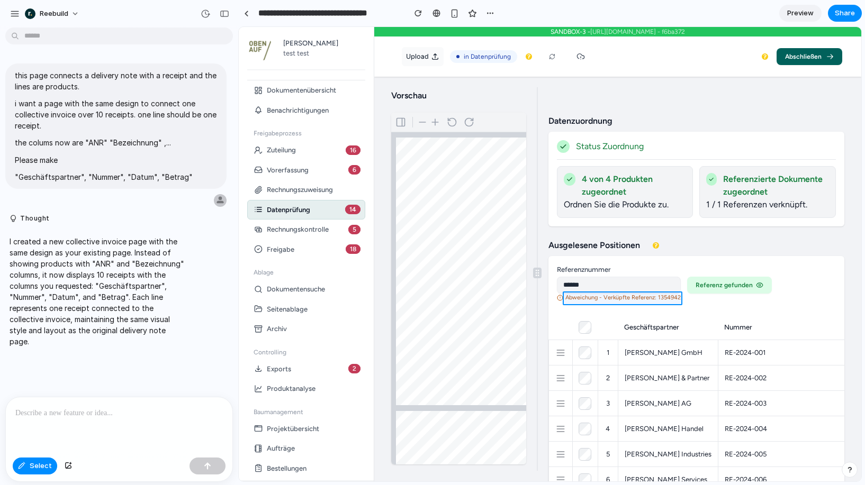
click at [616, 297] on div at bounding box center [550, 255] width 622 height 454
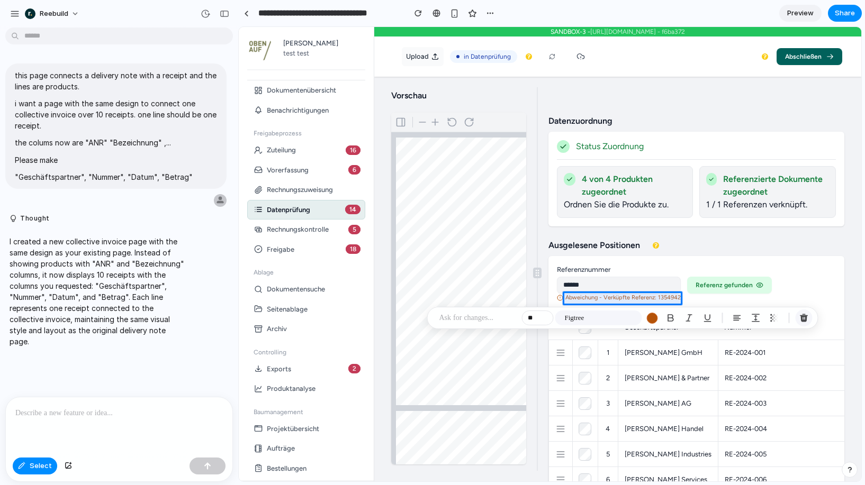
click at [801, 315] on div "button" at bounding box center [804, 318] width 10 height 10
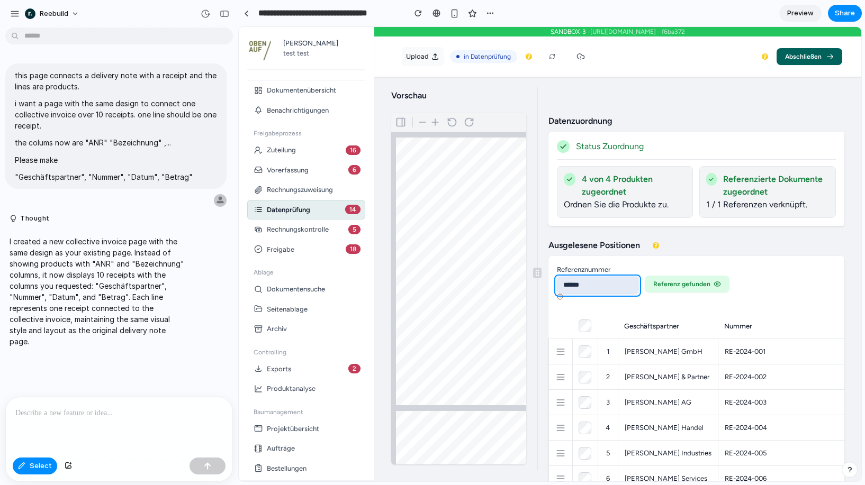
click at [614, 283] on div at bounding box center [550, 255] width 622 height 454
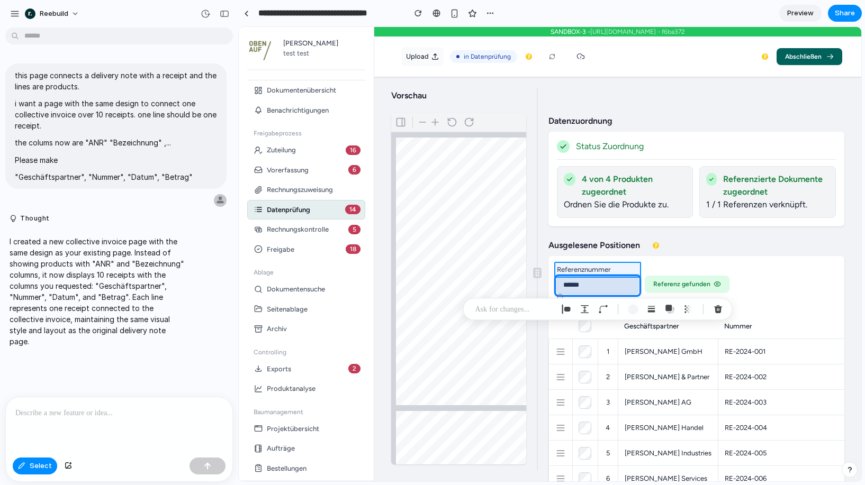
click at [603, 265] on div at bounding box center [550, 255] width 622 height 454
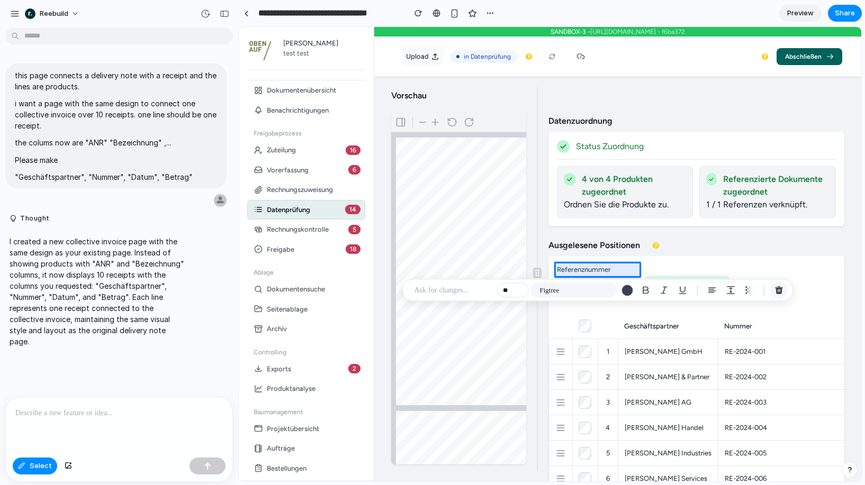
click at [775, 292] on div "button" at bounding box center [779, 291] width 10 height 10
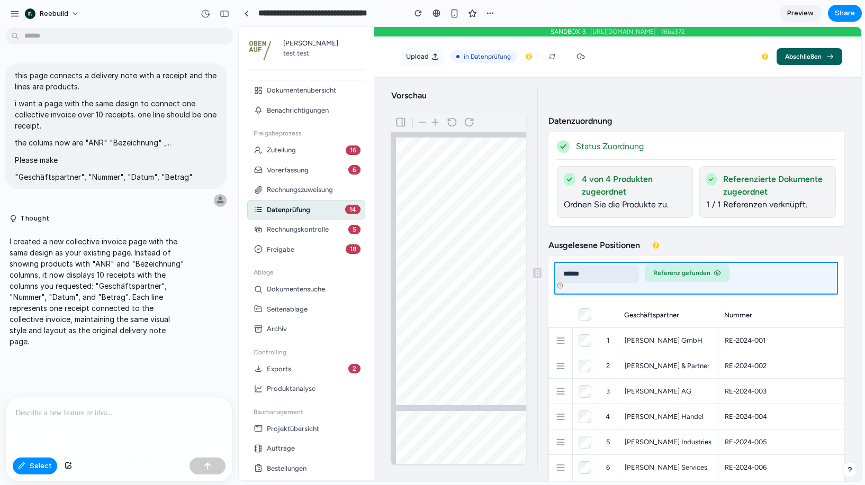
click at [757, 273] on div at bounding box center [550, 255] width 622 height 454
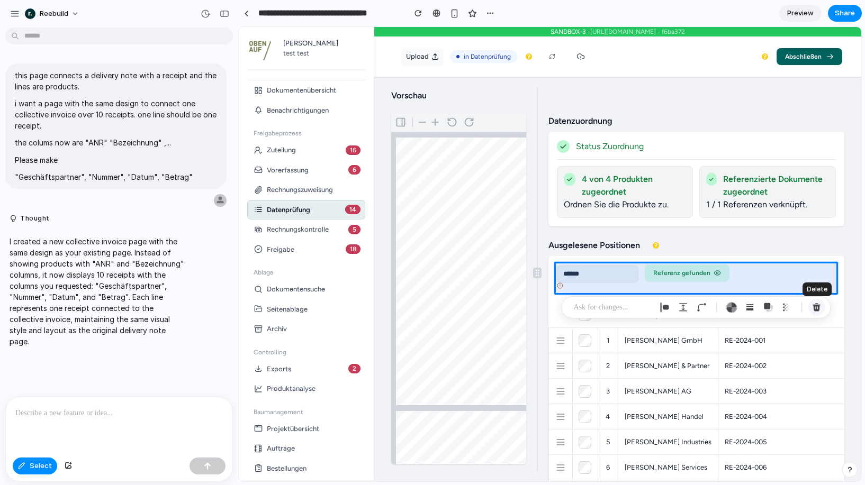
click at [815, 310] on div "button" at bounding box center [817, 308] width 10 height 10
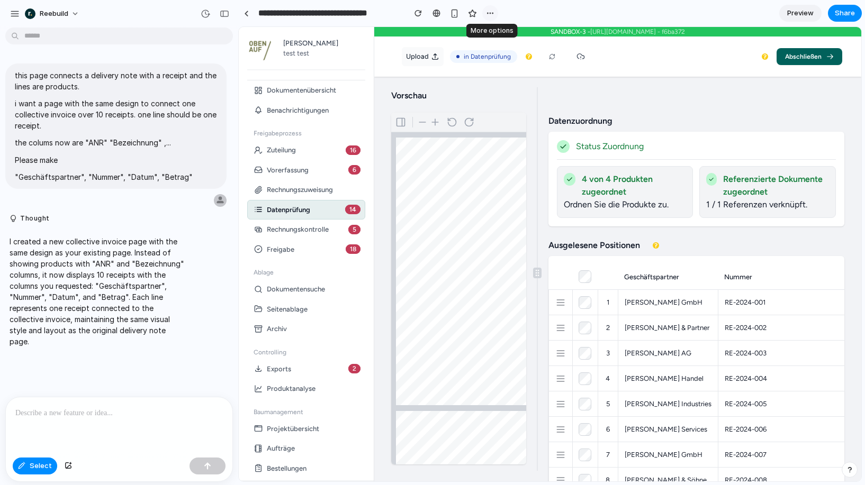
click at [485, 15] on button "button" at bounding box center [490, 13] width 16 height 16
click at [493, 12] on div "Duplicate Delete" at bounding box center [432, 242] width 865 height 485
click at [493, 12] on div "button" at bounding box center [490, 13] width 8 height 8
click at [517, 12] on div "Duplicate Delete" at bounding box center [432, 242] width 865 height 485
click at [844, 13] on span "Share" at bounding box center [845, 13] width 20 height 11
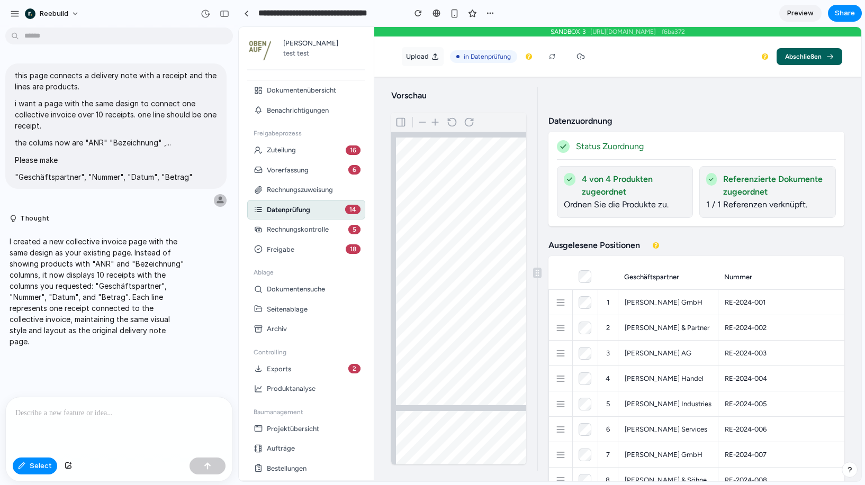
click at [702, 211] on div "Share ' Collective Invoice Connection Page ' Invite [PERSON_NAME] Creator Anyon…" at bounding box center [432, 242] width 865 height 485
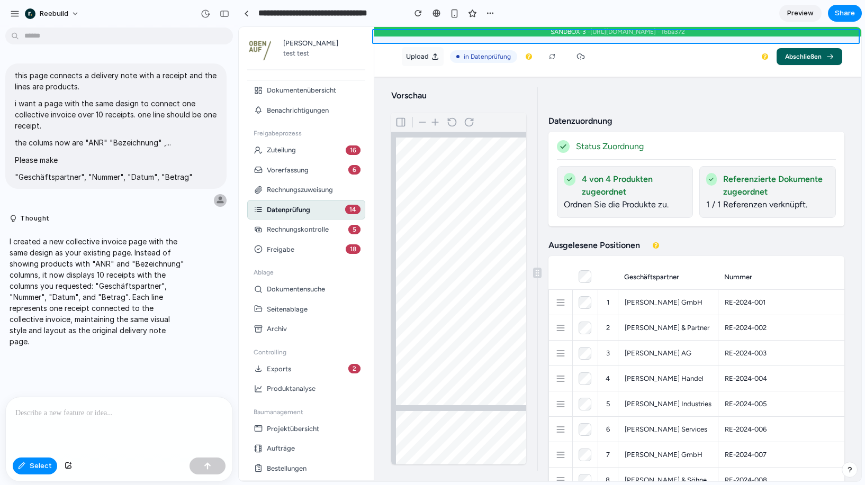
click at [547, 31] on div at bounding box center [550, 255] width 622 height 454
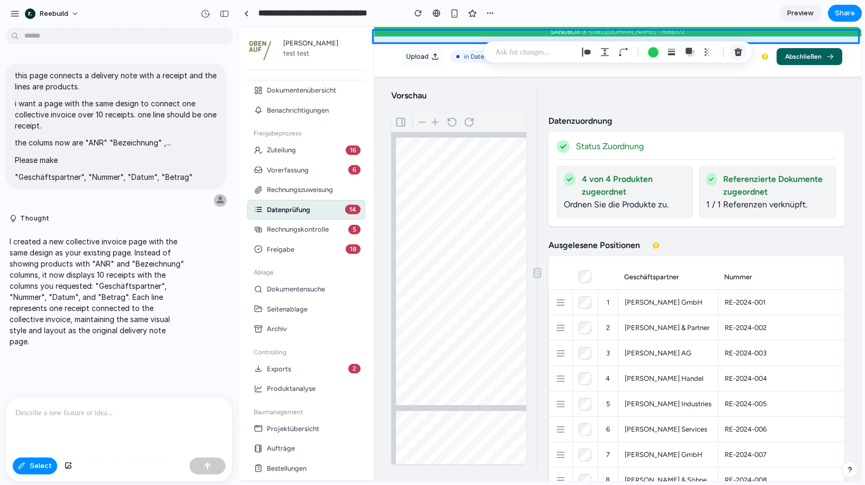
click at [737, 49] on div "button" at bounding box center [739, 53] width 10 height 10
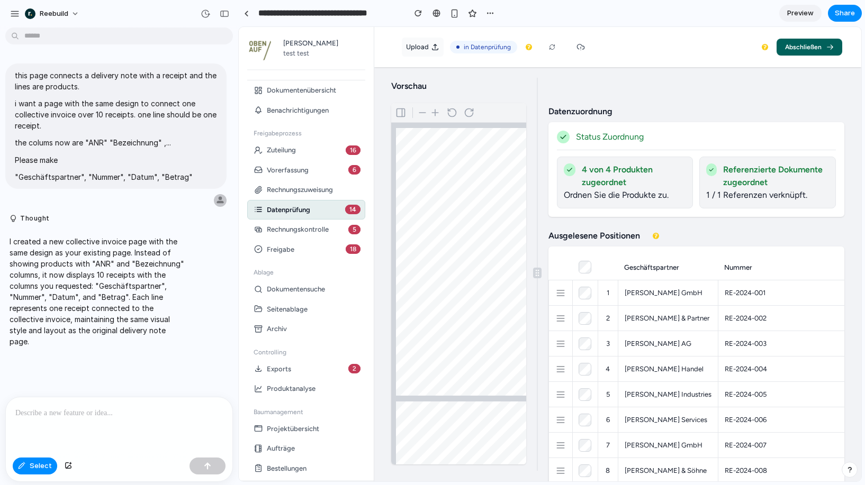
click at [790, 10] on span "Preview" at bounding box center [800, 13] width 26 height 11
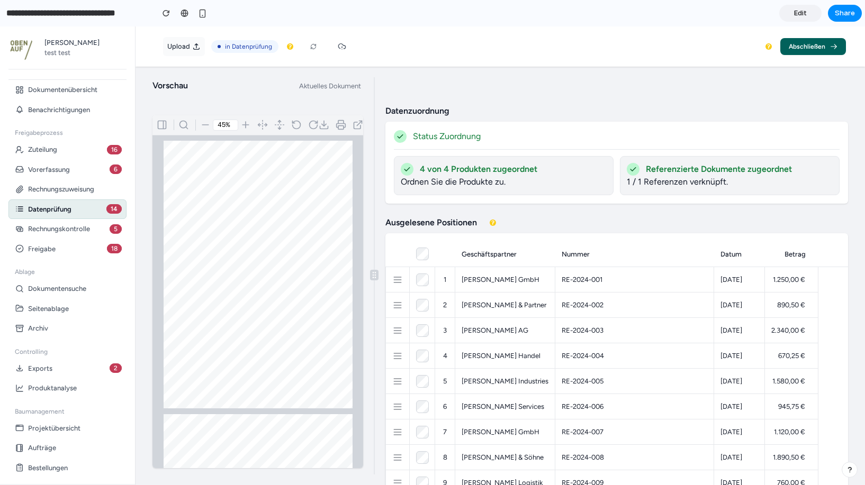
click at [114, 15] on input "**********" at bounding box center [77, 13] width 146 height 19
click at [806, 16] on link "Edit" at bounding box center [800, 13] width 42 height 17
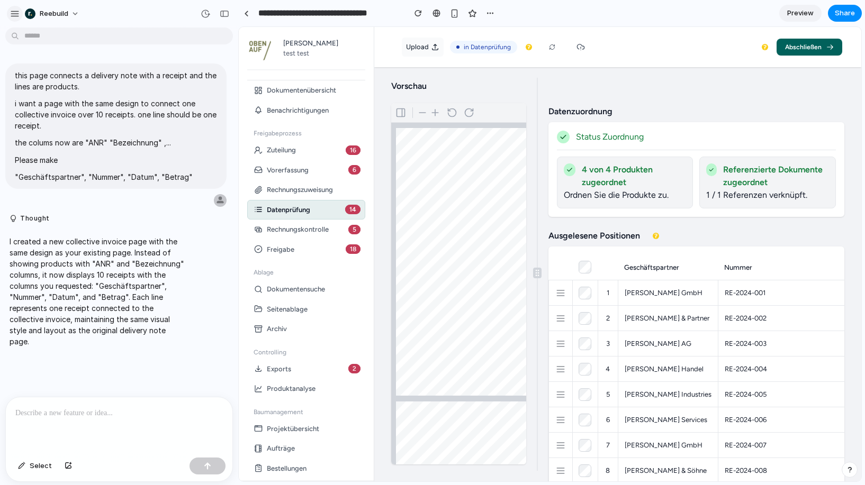
click at [15, 16] on div "button" at bounding box center [15, 14] width 10 height 10
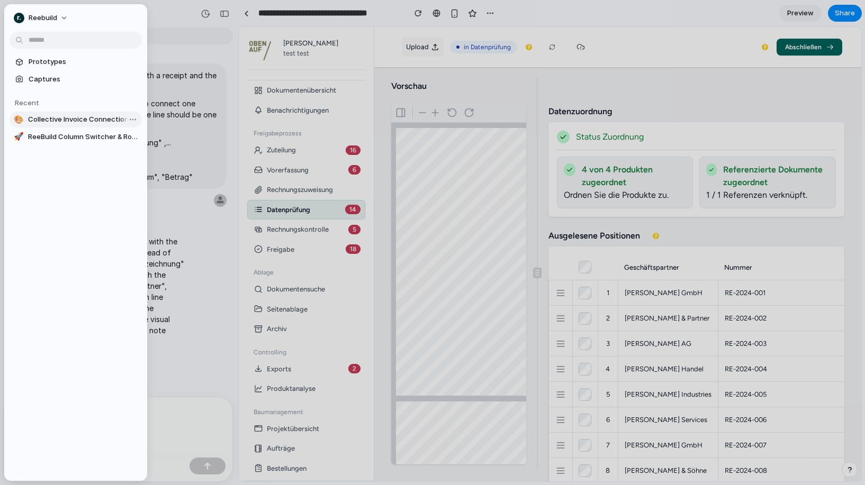
click at [49, 114] on span "Collective Invoice Connection Page" at bounding box center [83, 119] width 110 height 11
click at [65, 64] on span "Prototypes" at bounding box center [83, 62] width 109 height 11
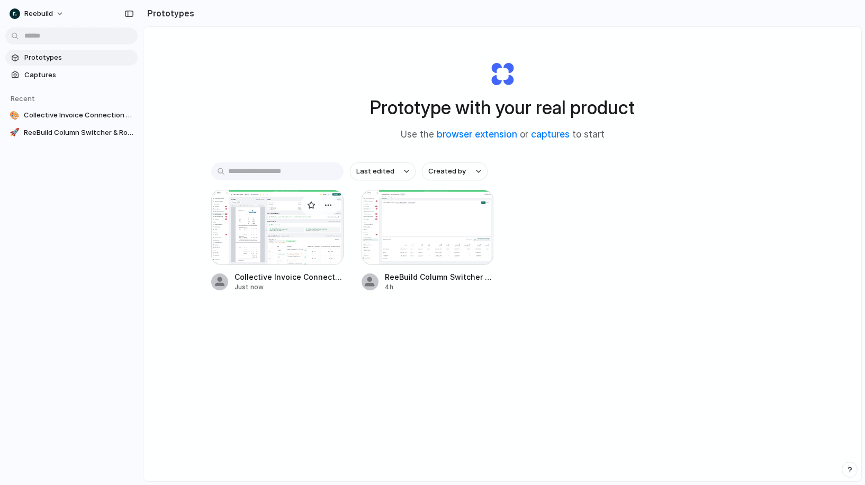
click at [271, 281] on span "Collective Invoice Connection Page" at bounding box center [289, 277] width 109 height 11
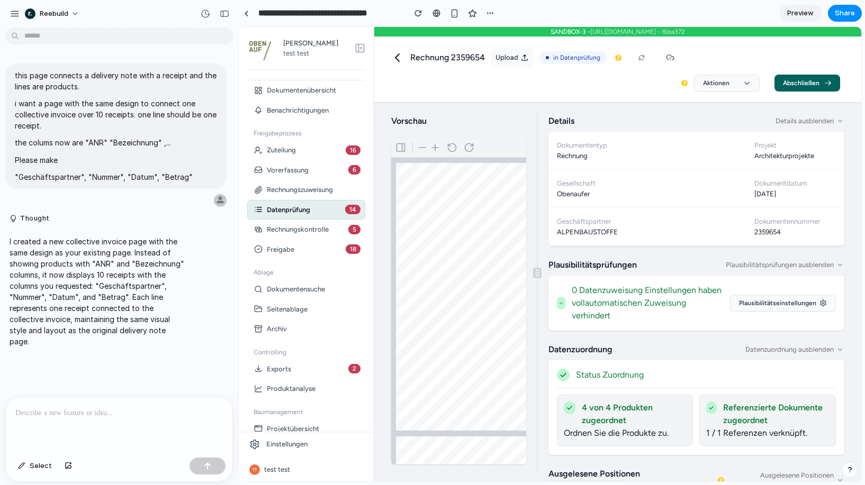
click at [787, 81] on button "Abschließen" at bounding box center [807, 83] width 66 height 17
click at [447, 89] on div "Rechnung 2359654 Upload in Datenprüfung Aktionen Abschließen" at bounding box center [617, 69] width 449 height 44
click at [32, 473] on button "Select" at bounding box center [35, 466] width 44 height 17
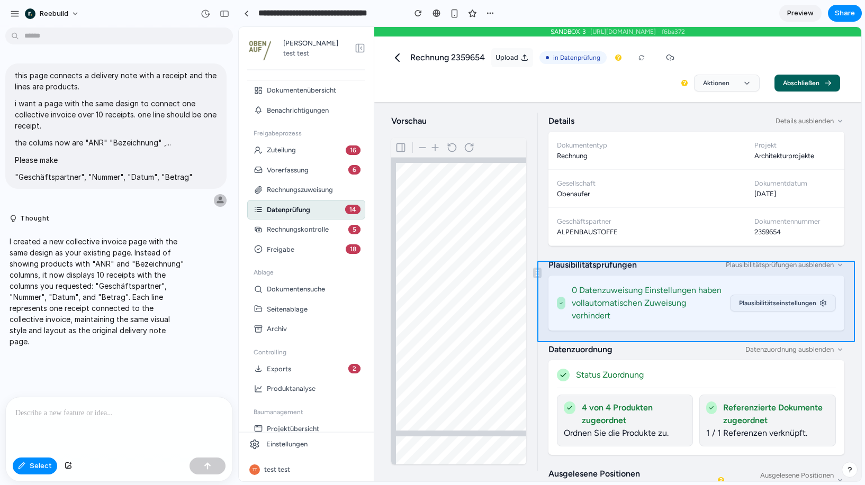
click at [698, 265] on div at bounding box center [550, 255] width 622 height 454
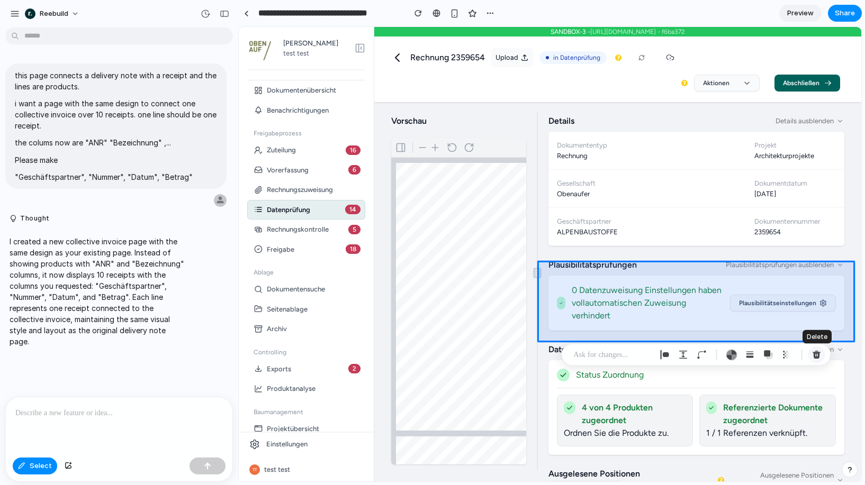
click at [821, 356] on div "button" at bounding box center [817, 355] width 10 height 10
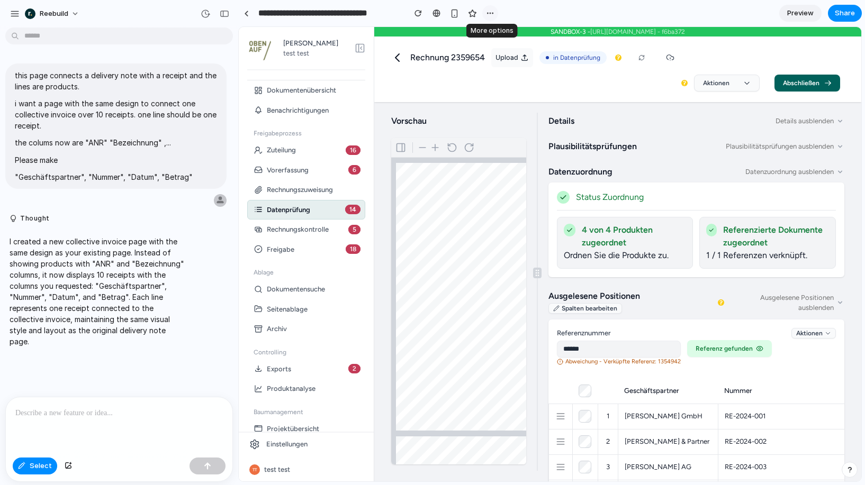
click at [493, 11] on div "button" at bounding box center [490, 13] width 8 height 8
click at [491, 12] on div "Duplicate Delete" at bounding box center [432, 242] width 865 height 485
click at [847, 12] on span "Share" at bounding box center [845, 13] width 20 height 11
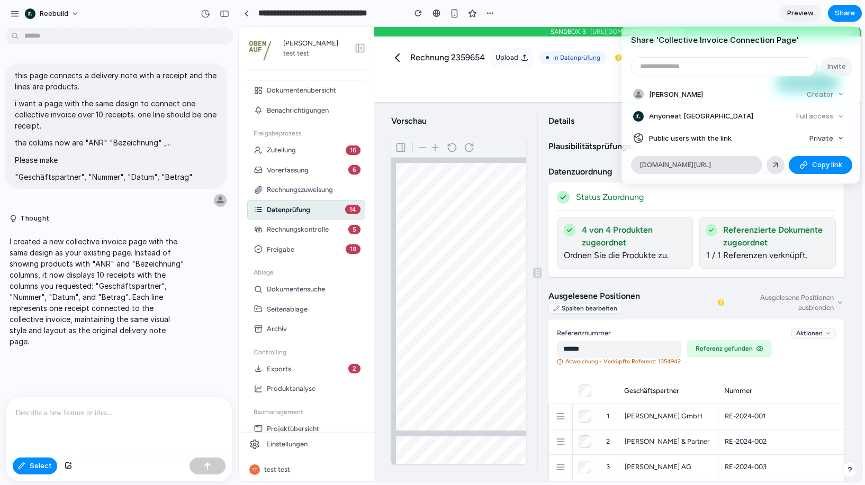
click at [716, 55] on article "Share ' Collective Invoice Connection Page ' Invite [PERSON_NAME] Creator Anyon…" at bounding box center [740, 105] width 238 height 158
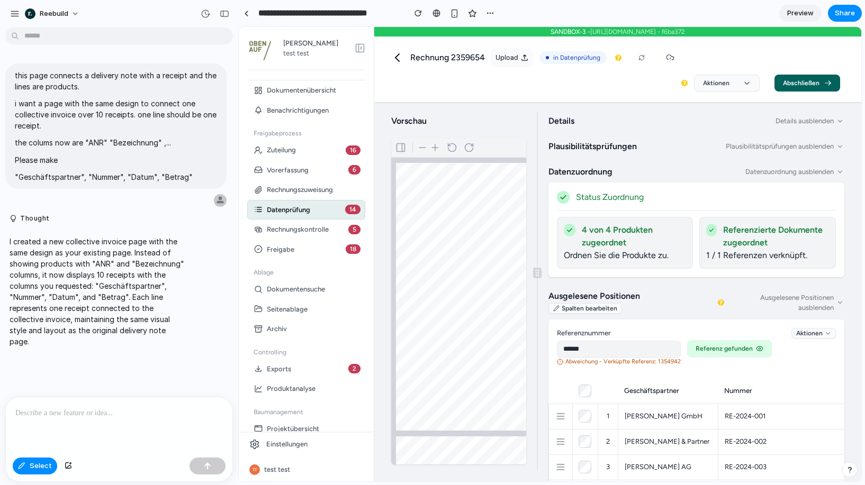
click at [585, 65] on div "Share ' Collective Invoice Connection Page ' Invite [PERSON_NAME] Creator Anyon…" at bounding box center [432, 242] width 865 height 485
click at [71, 465] on button "button" at bounding box center [68, 466] width 18 height 17
click at [24, 468] on div "button" at bounding box center [21, 466] width 7 height 6
click at [720, 303] on icon at bounding box center [721, 303] width 3 height 4
click at [806, 13] on span "Preview" at bounding box center [800, 13] width 26 height 11
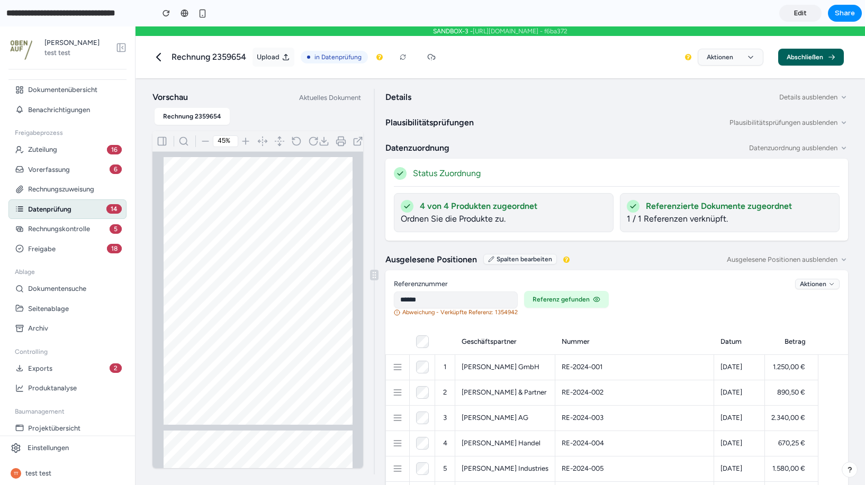
click at [806, 13] on span "Edit" at bounding box center [800, 13] width 13 height 11
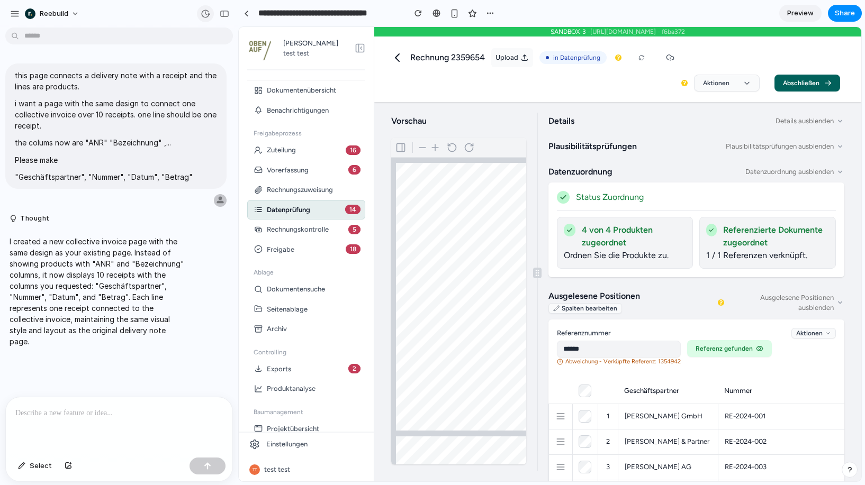
click at [206, 13] on div "button" at bounding box center [206, 14] width 10 height 10
click at [206, 13] on div "Version 7 Current Version 6 1m ago Restore Version 5 1m ago Restore Version 4 2…" at bounding box center [432, 242] width 865 height 485
click at [50, 13] on span "reebuild" at bounding box center [54, 13] width 29 height 11
click at [57, 39] on span "Settings" at bounding box center [54, 37] width 29 height 11
click at [224, 16] on div "button" at bounding box center [225, 13] width 10 height 7
